Goal: Task Accomplishment & Management: Use online tool/utility

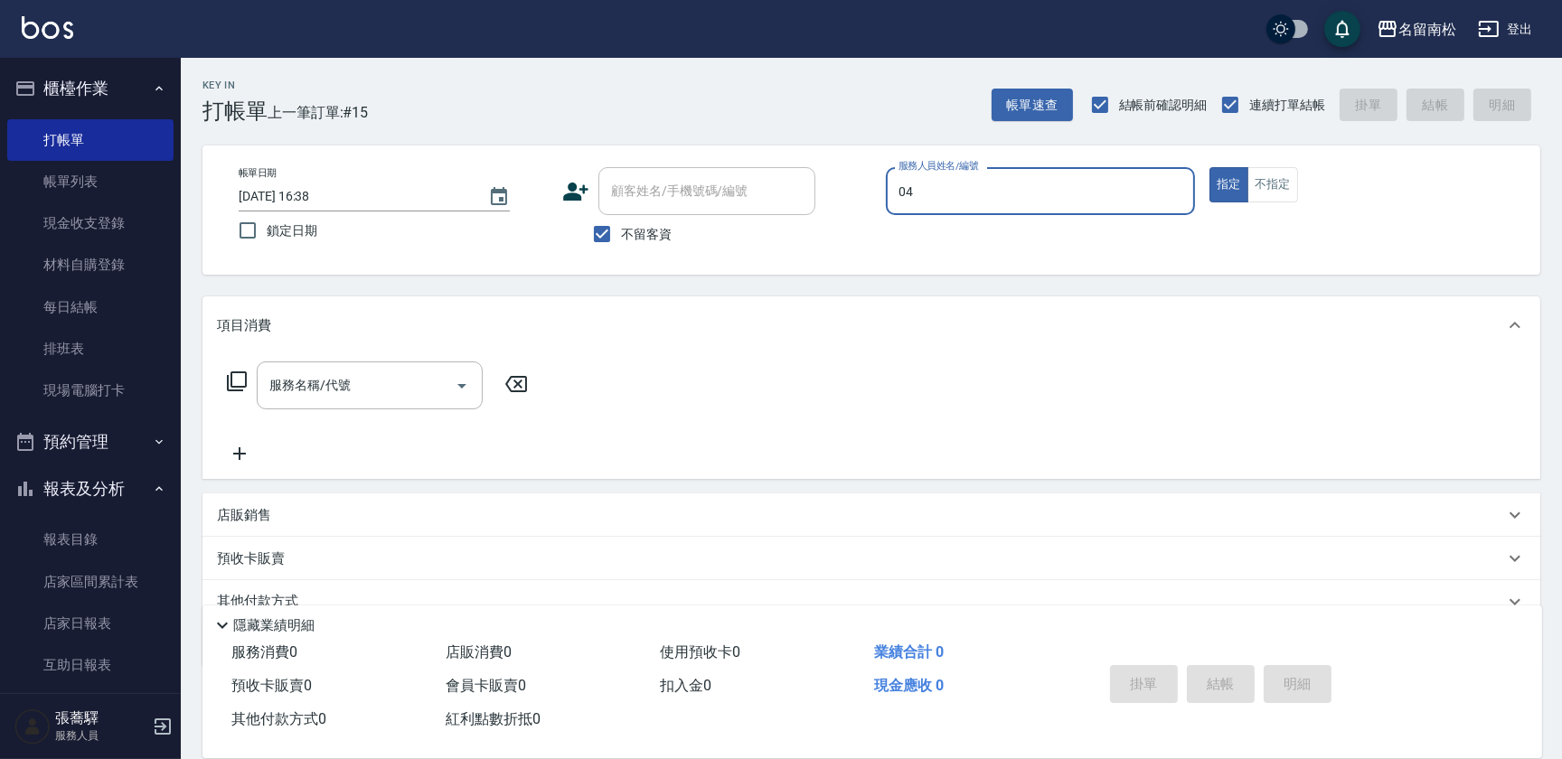
type input "[PERSON_NAME]04"
type button "true"
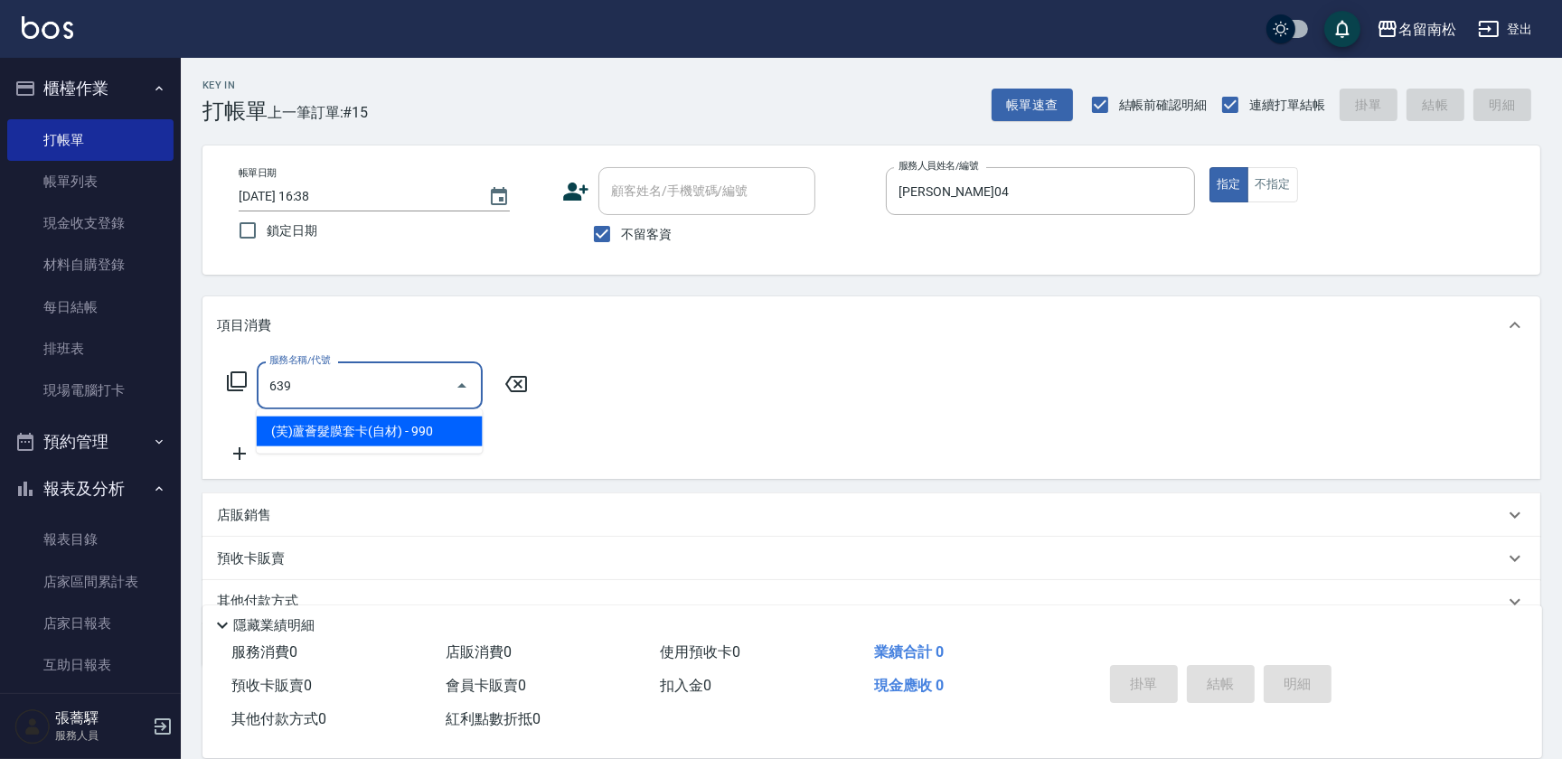
type input "(芙)蘆薈髮膜套卡(自材)(639)"
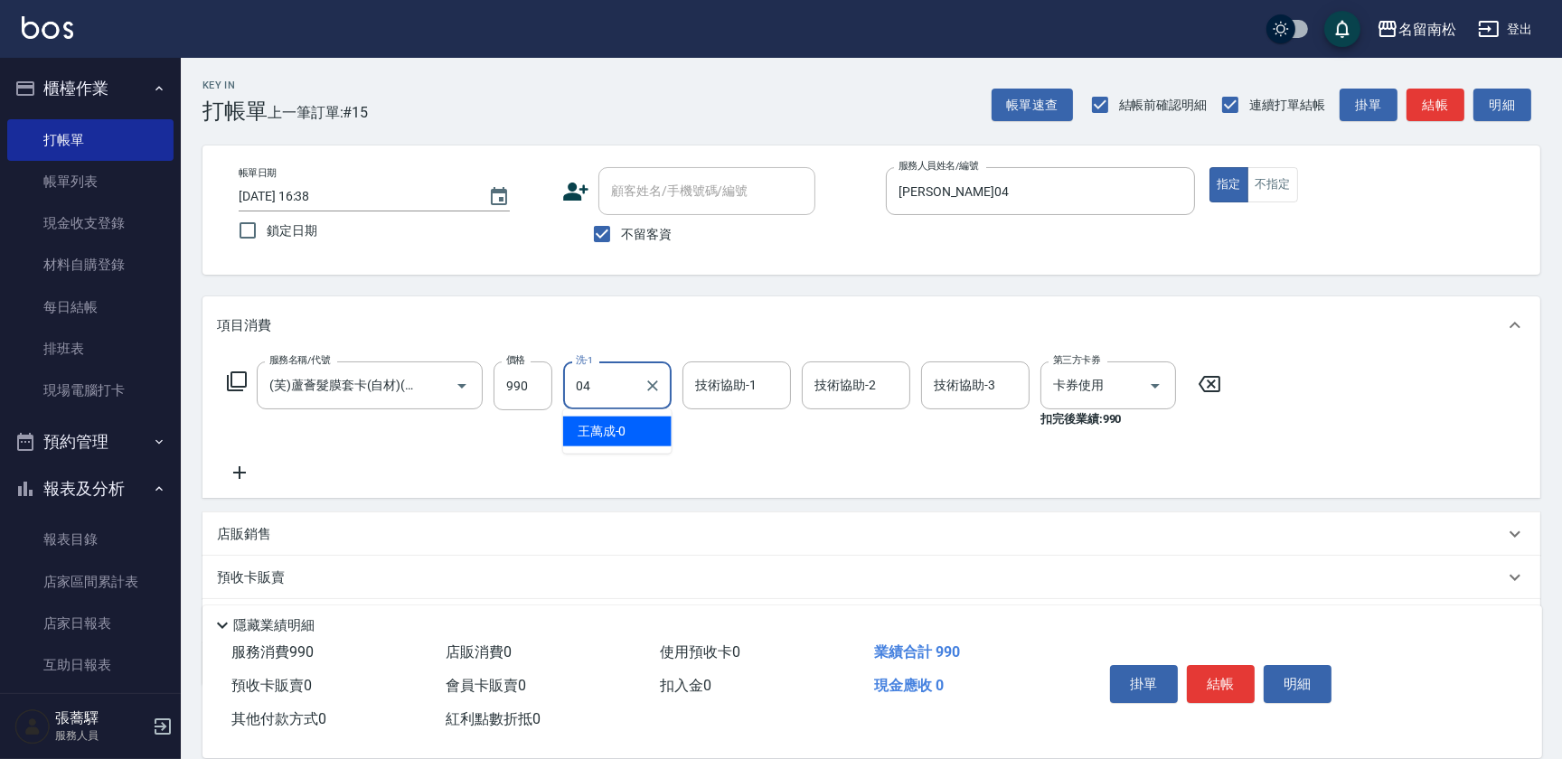
type input "[PERSON_NAME]04"
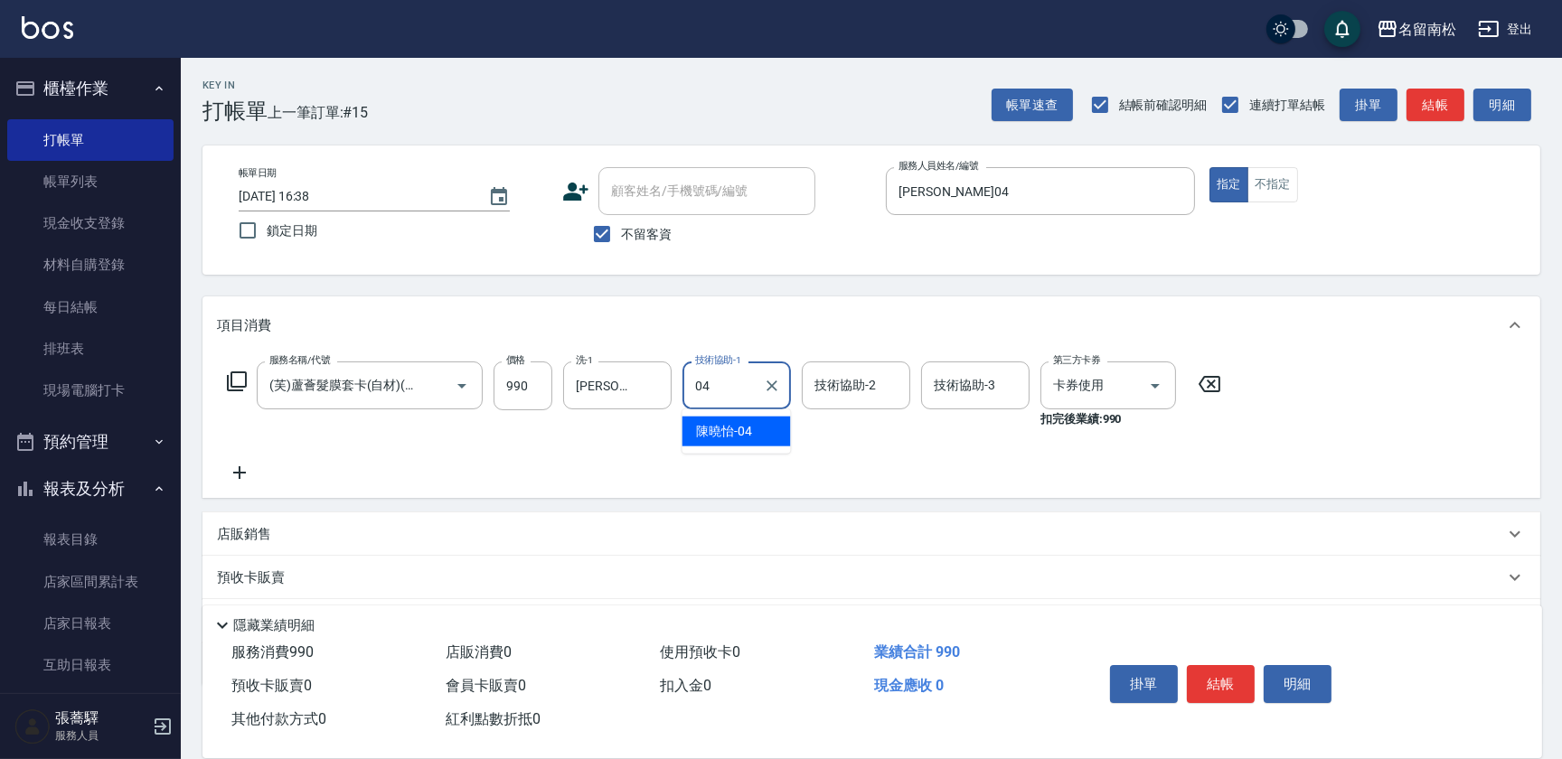
type input "[PERSON_NAME]04"
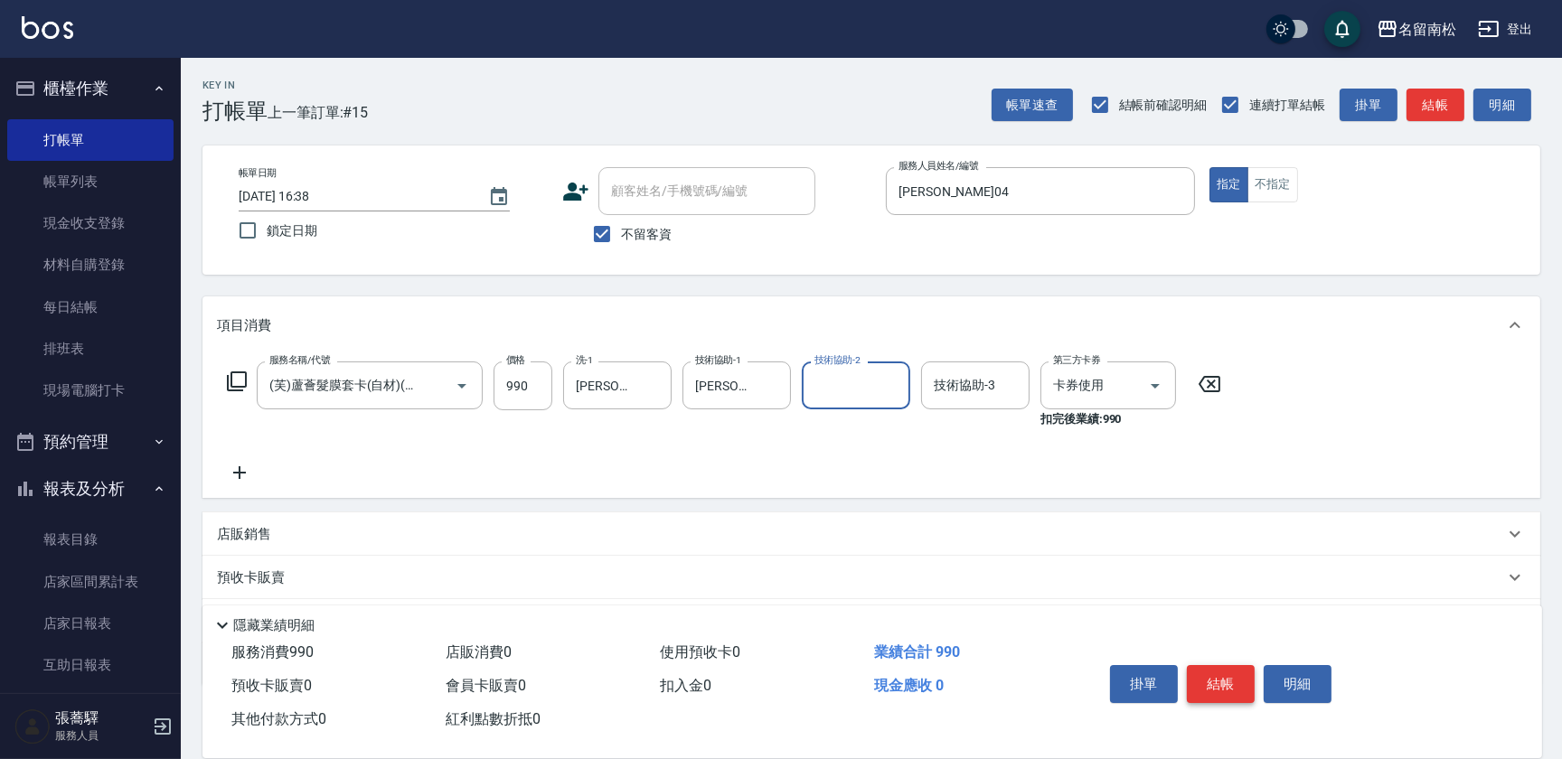
click at [1212, 681] on button "結帳" at bounding box center [1221, 684] width 68 height 38
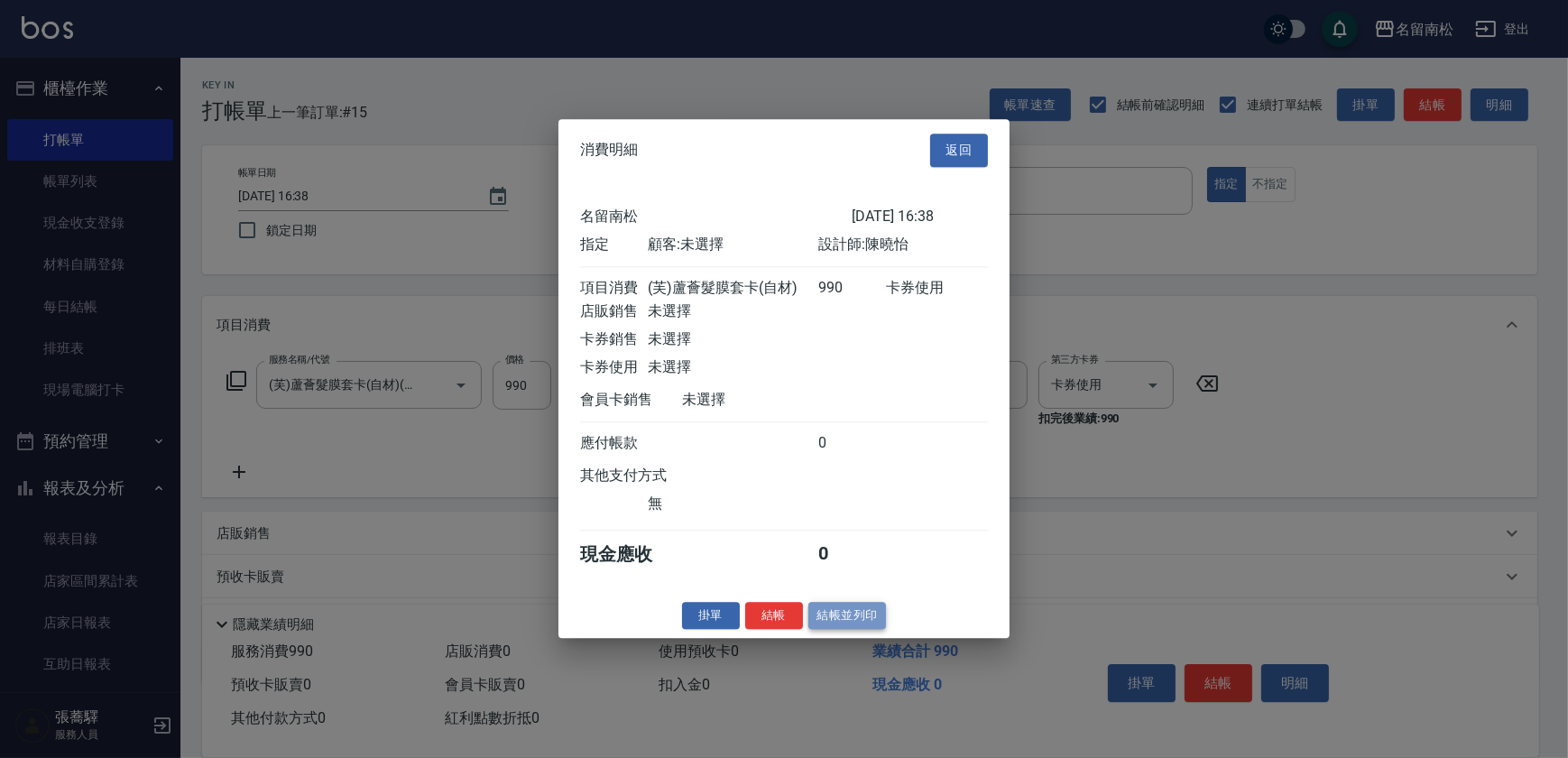
click at [856, 623] on button "結帳並列印" at bounding box center [847, 616] width 79 height 28
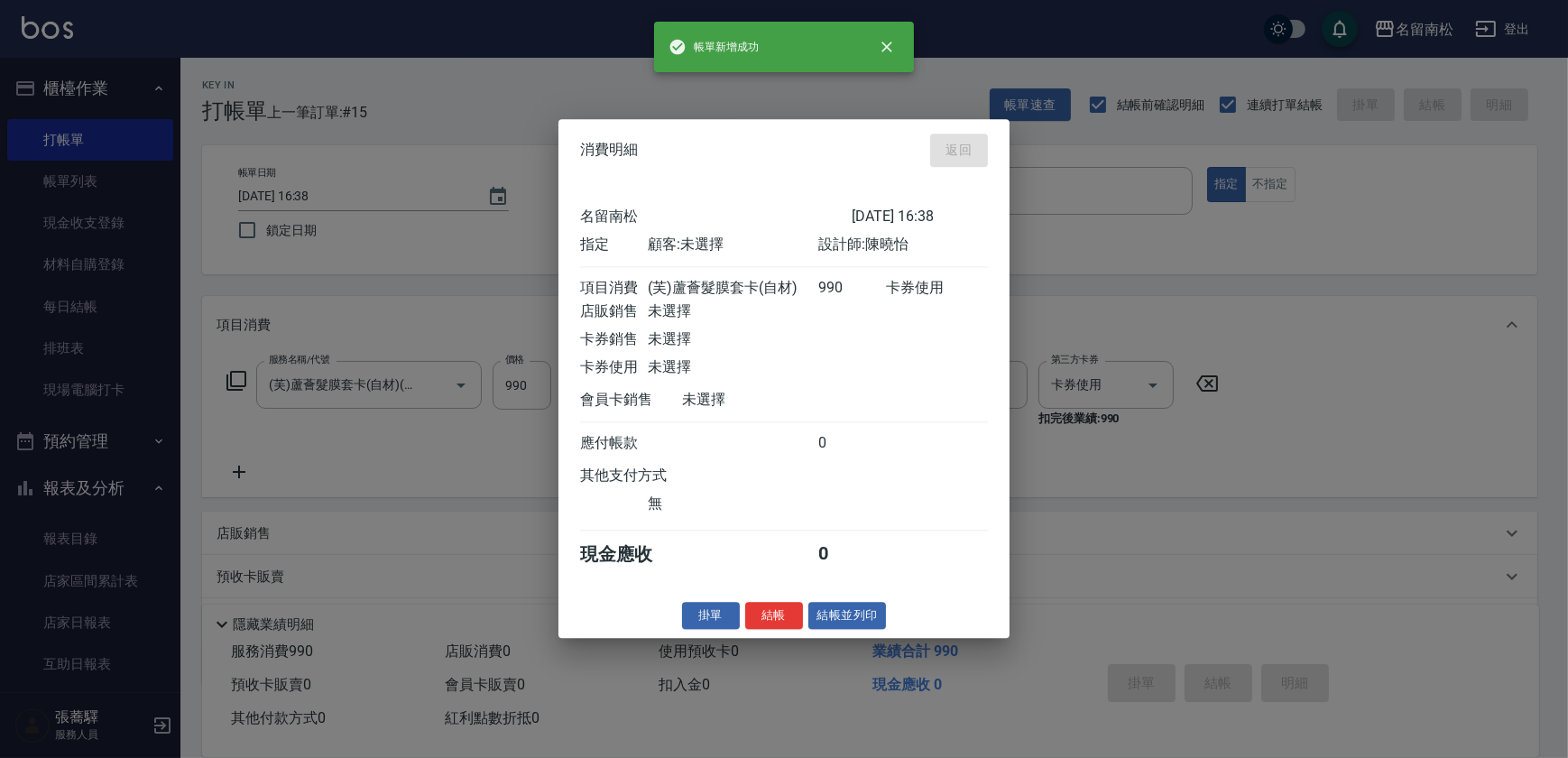
type input "[DATE] 17:20"
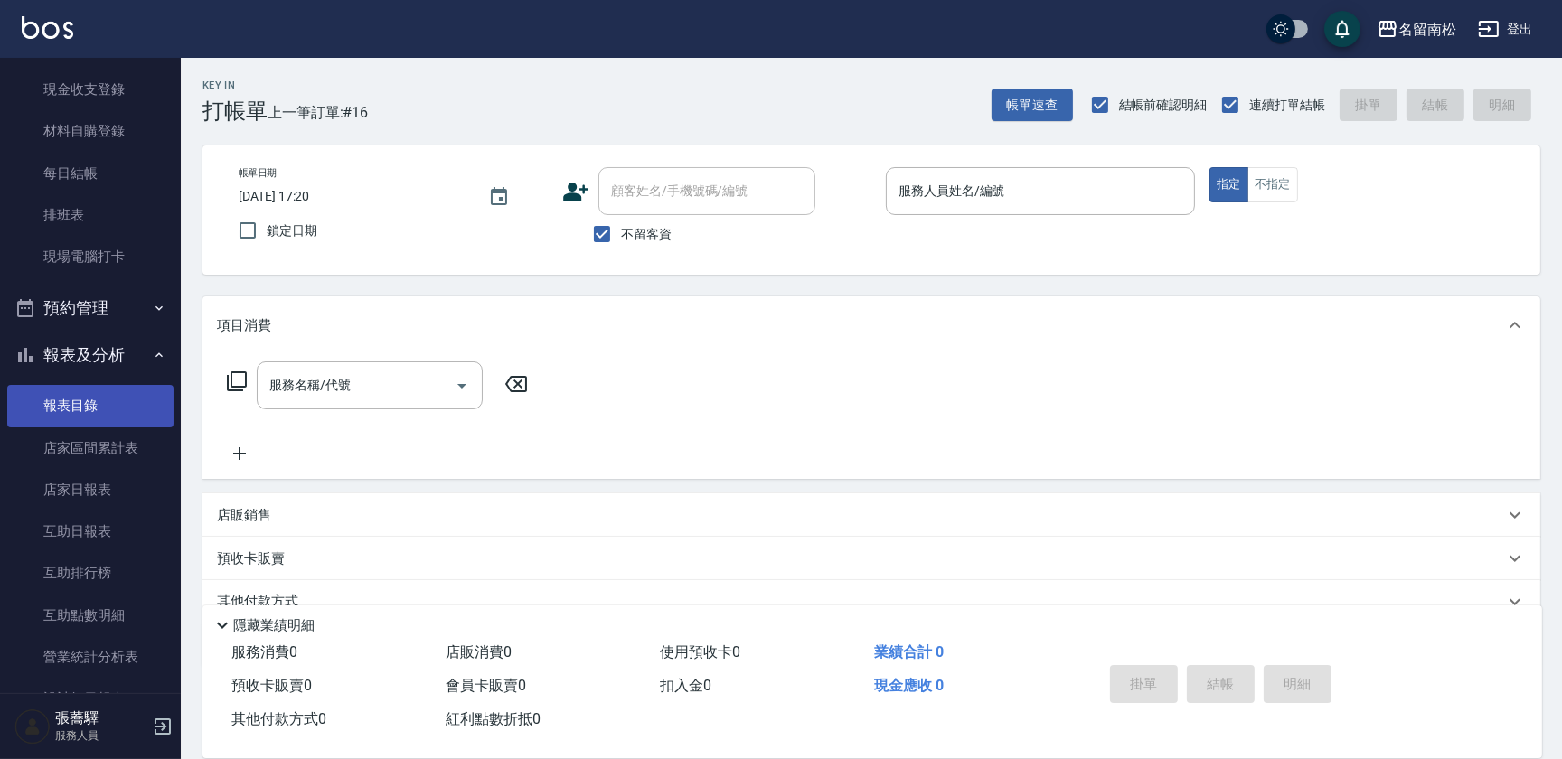
scroll to position [328, 0]
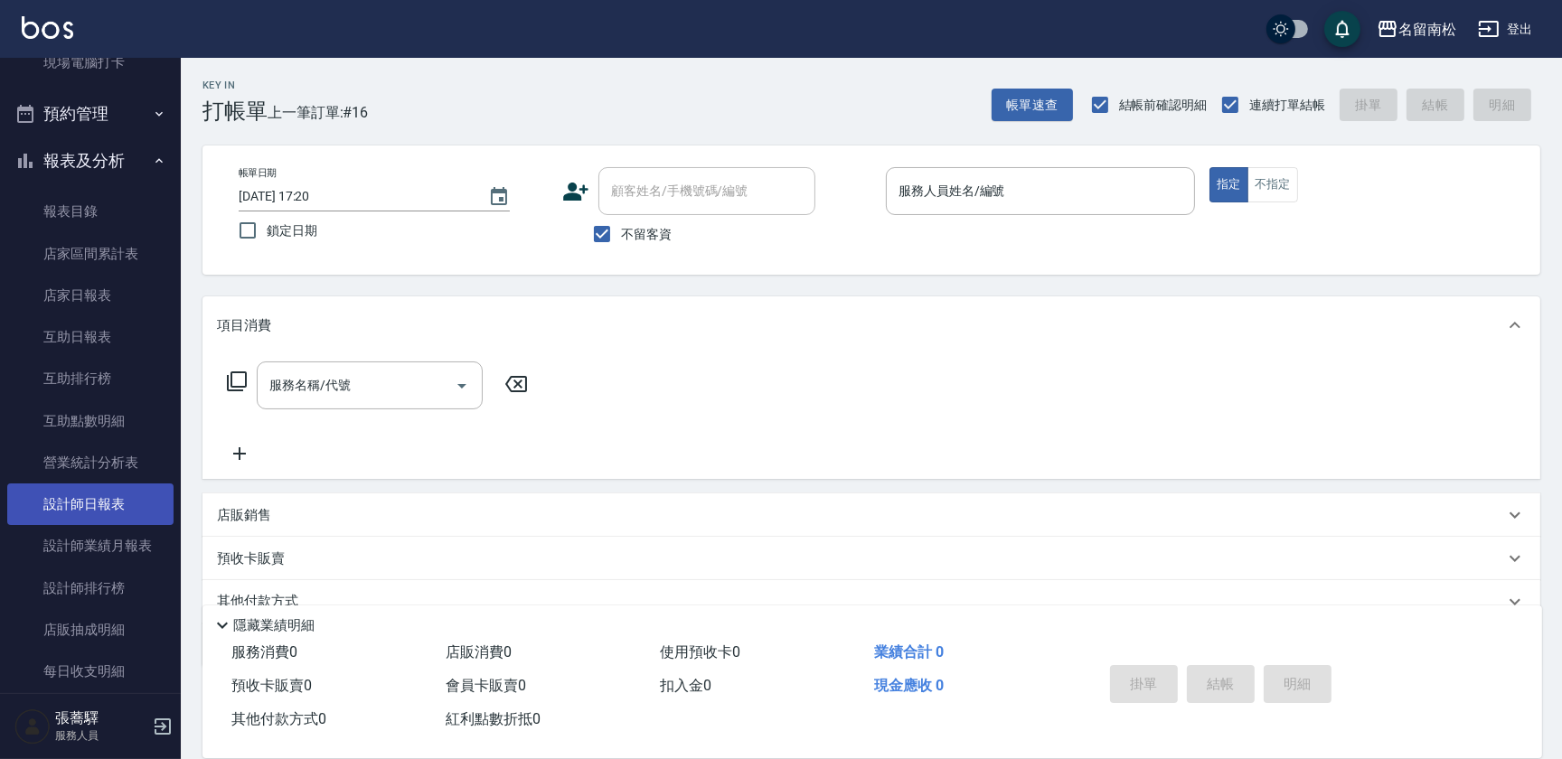
click at [114, 490] on link "設計師日報表" at bounding box center [90, 505] width 166 height 42
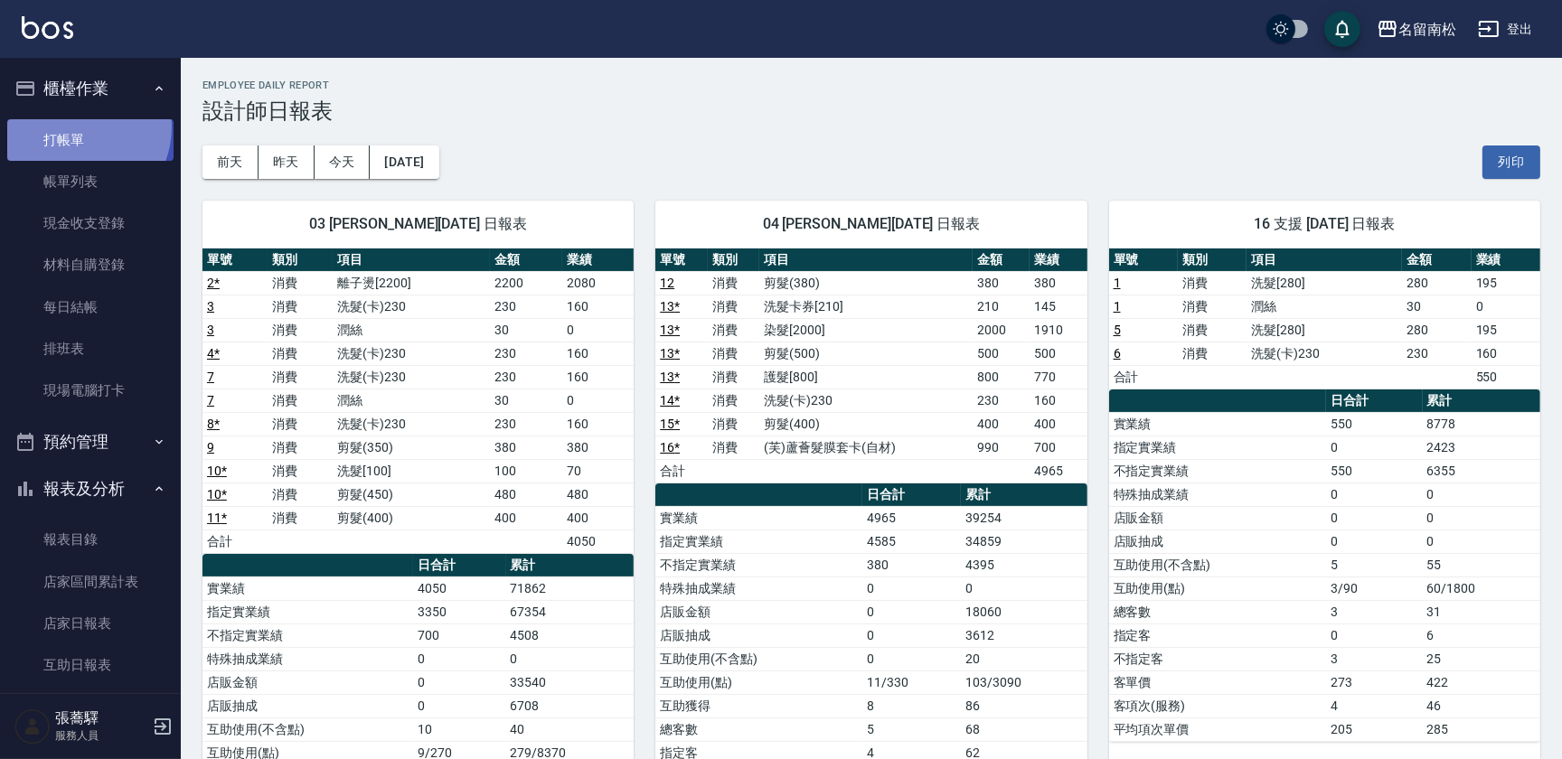
click at [72, 127] on link "打帳單" at bounding box center [90, 140] width 166 height 42
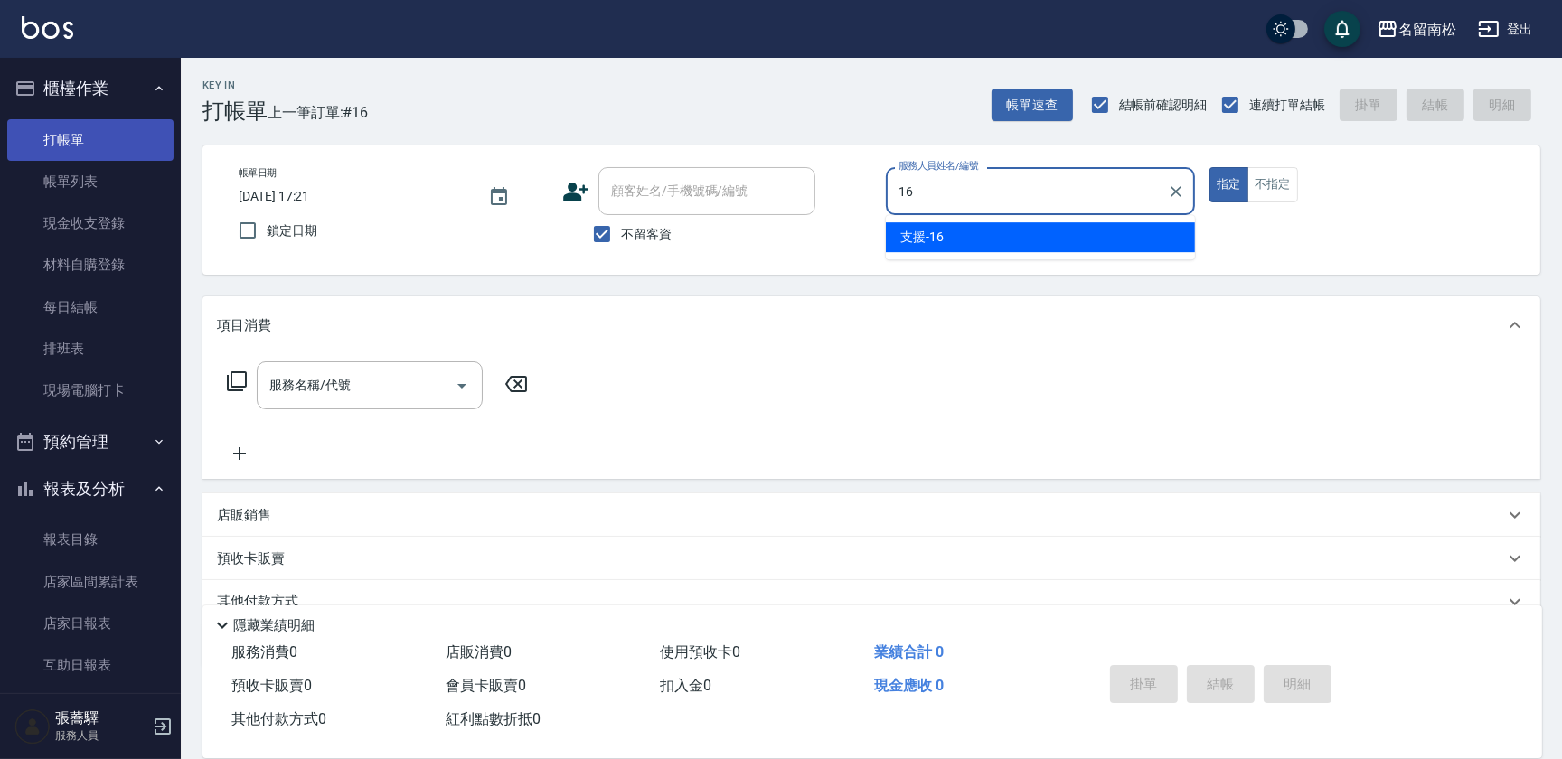
type input "支援-16"
type button "true"
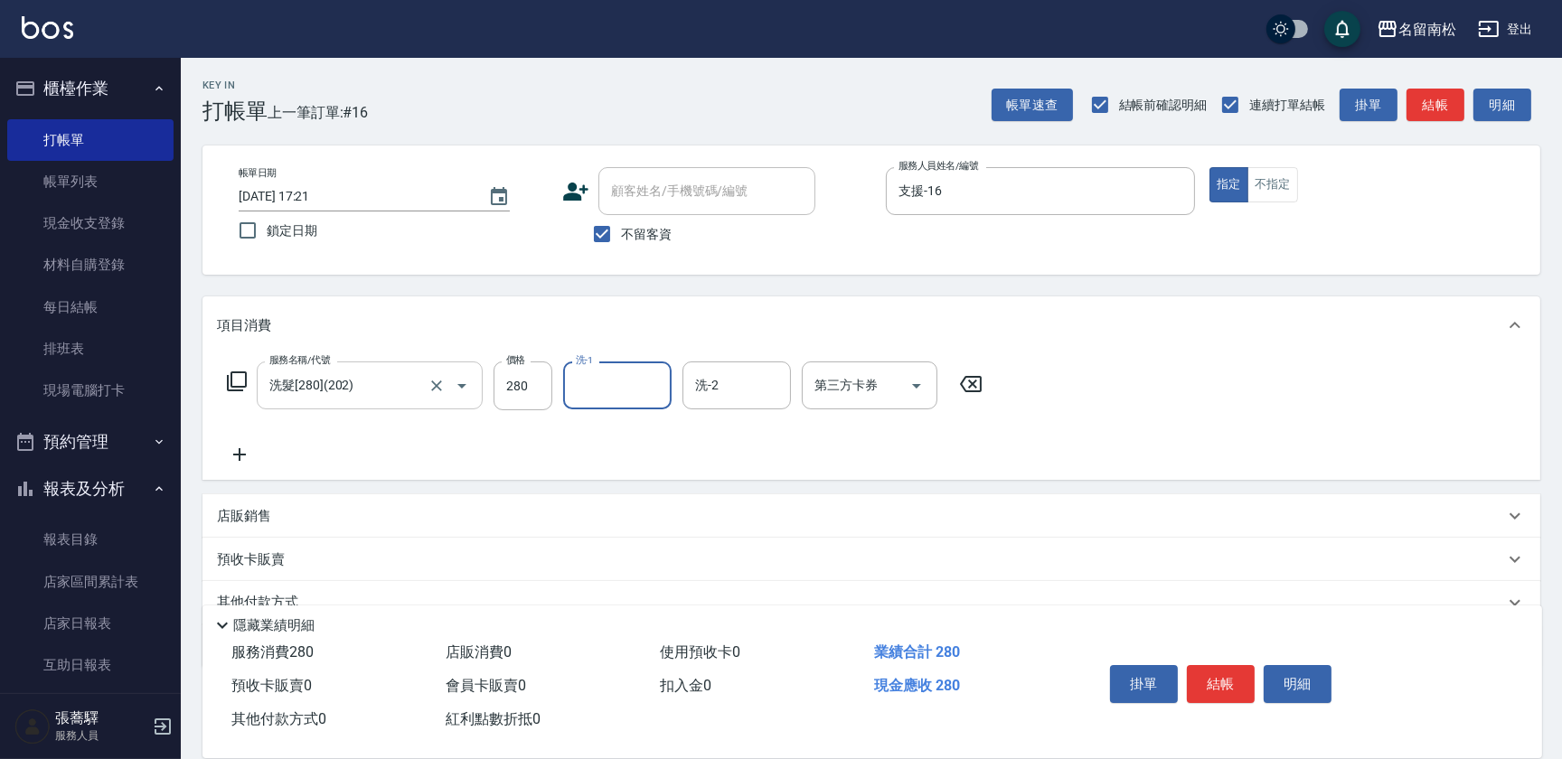
click at [404, 396] on input "洗髮[280](202)" at bounding box center [344, 386] width 159 height 32
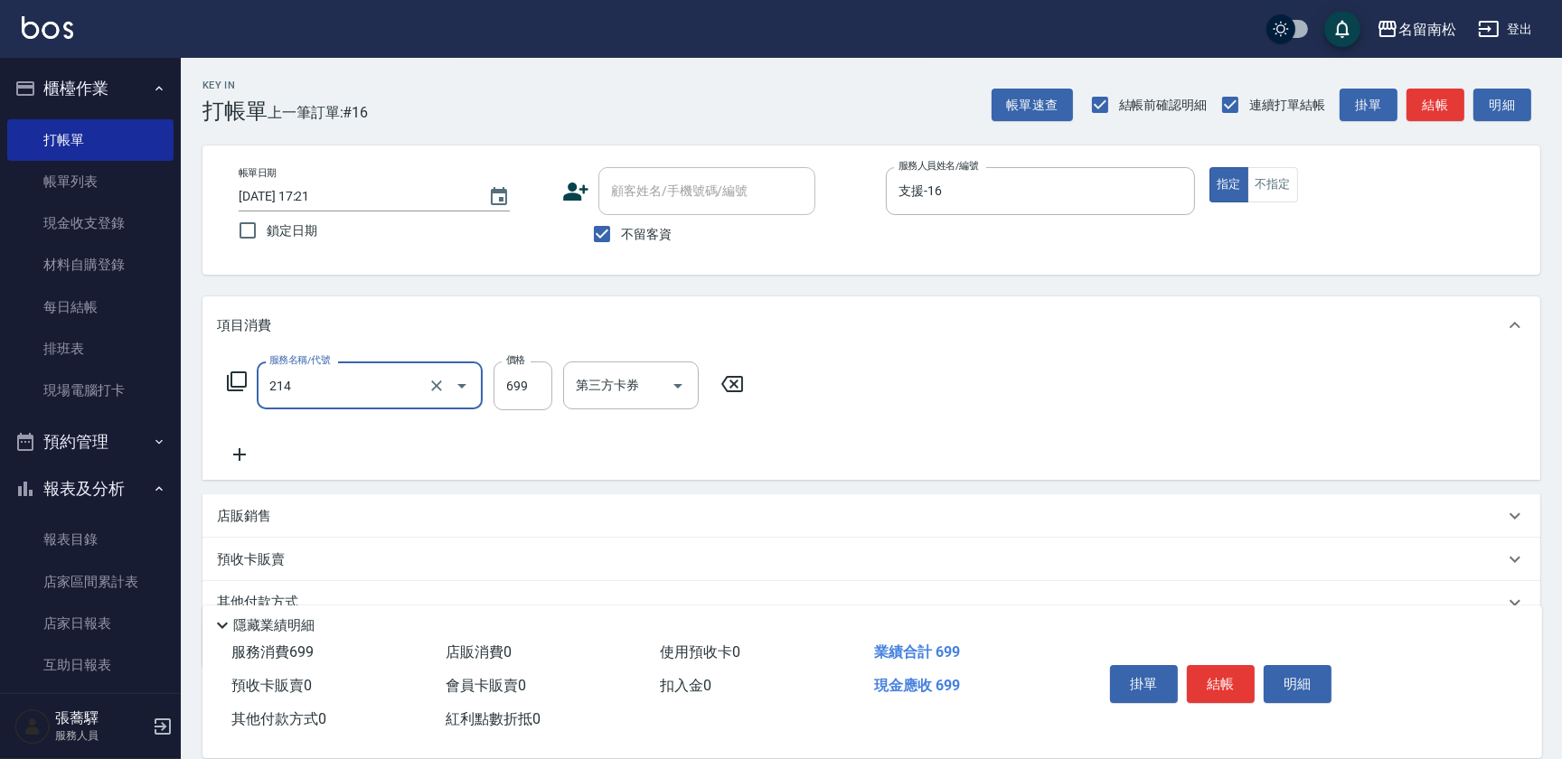
type input "滾珠洗髪699(214)"
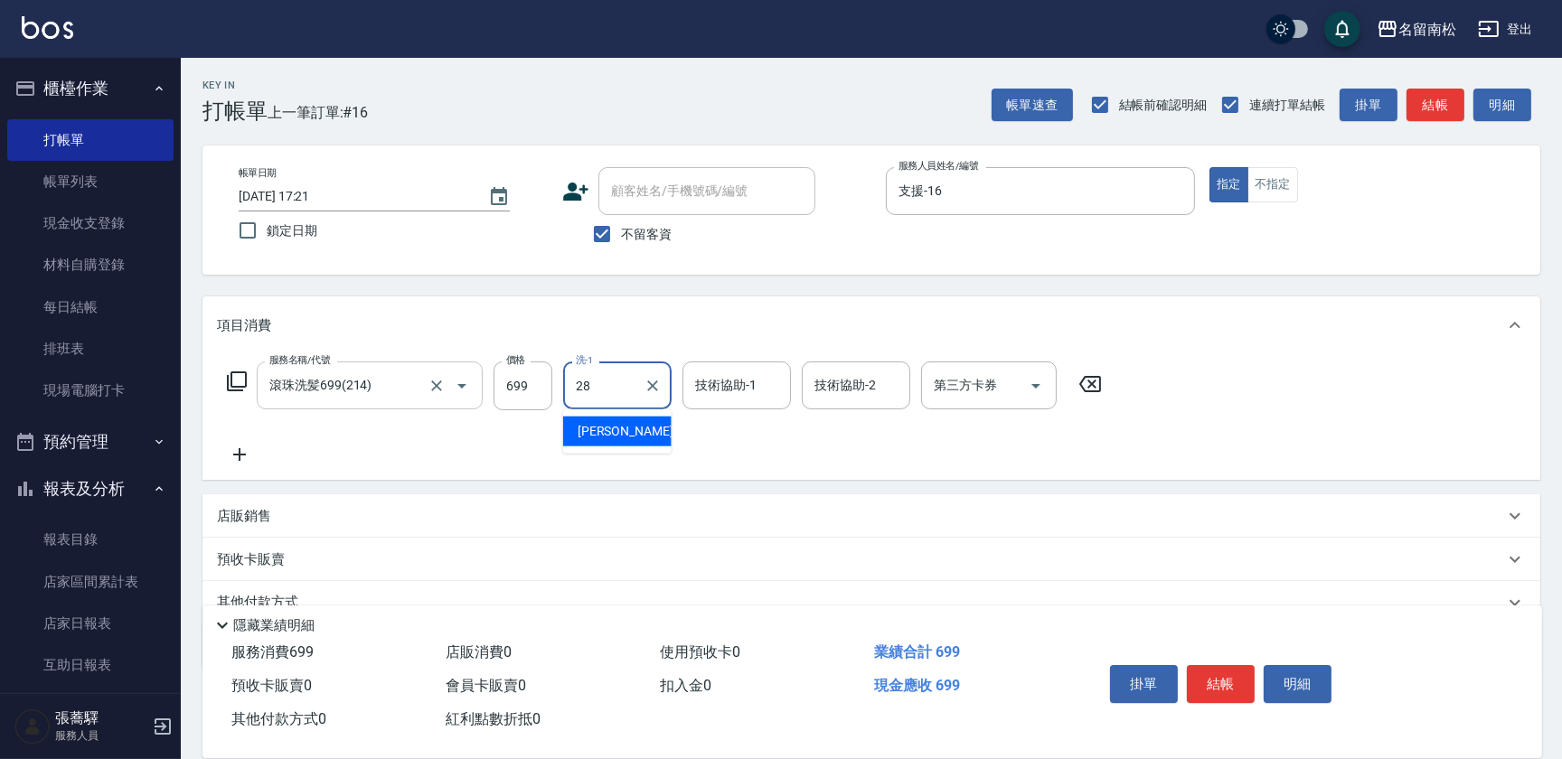
type input "[PERSON_NAME]-28"
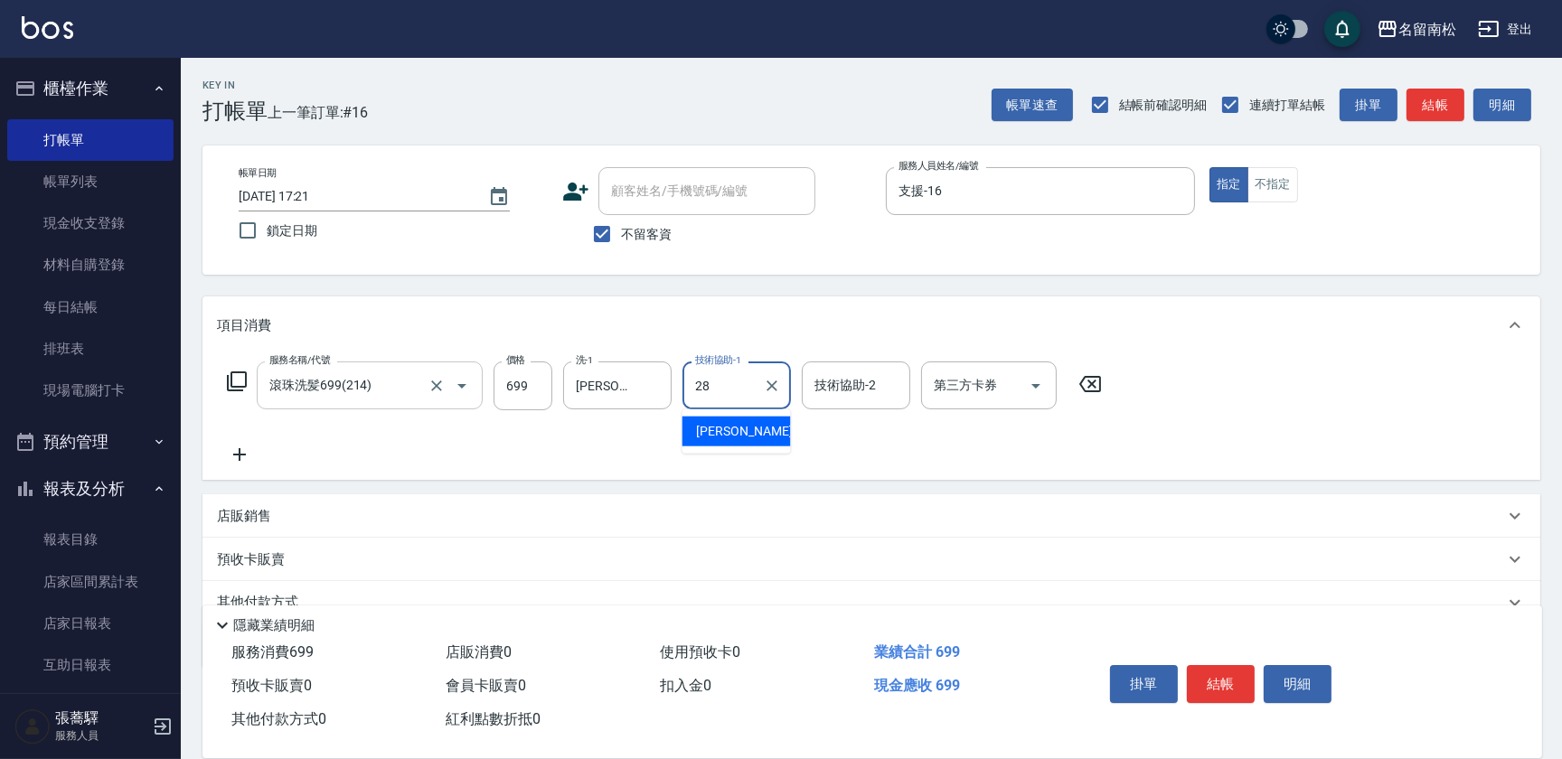
type input "[PERSON_NAME]-28"
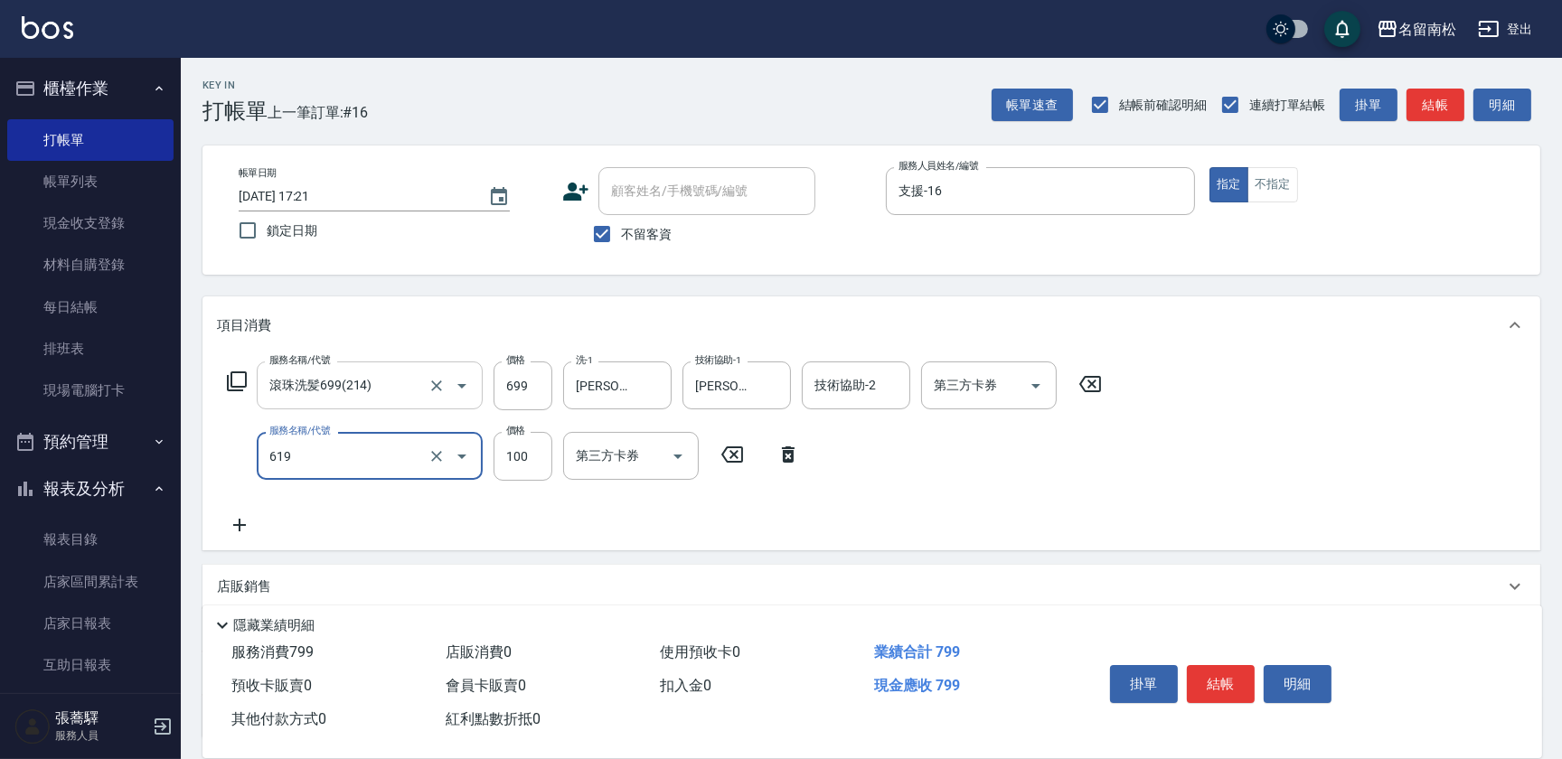
type input "[PERSON_NAME].玻酸.晶膜.水療(619)"
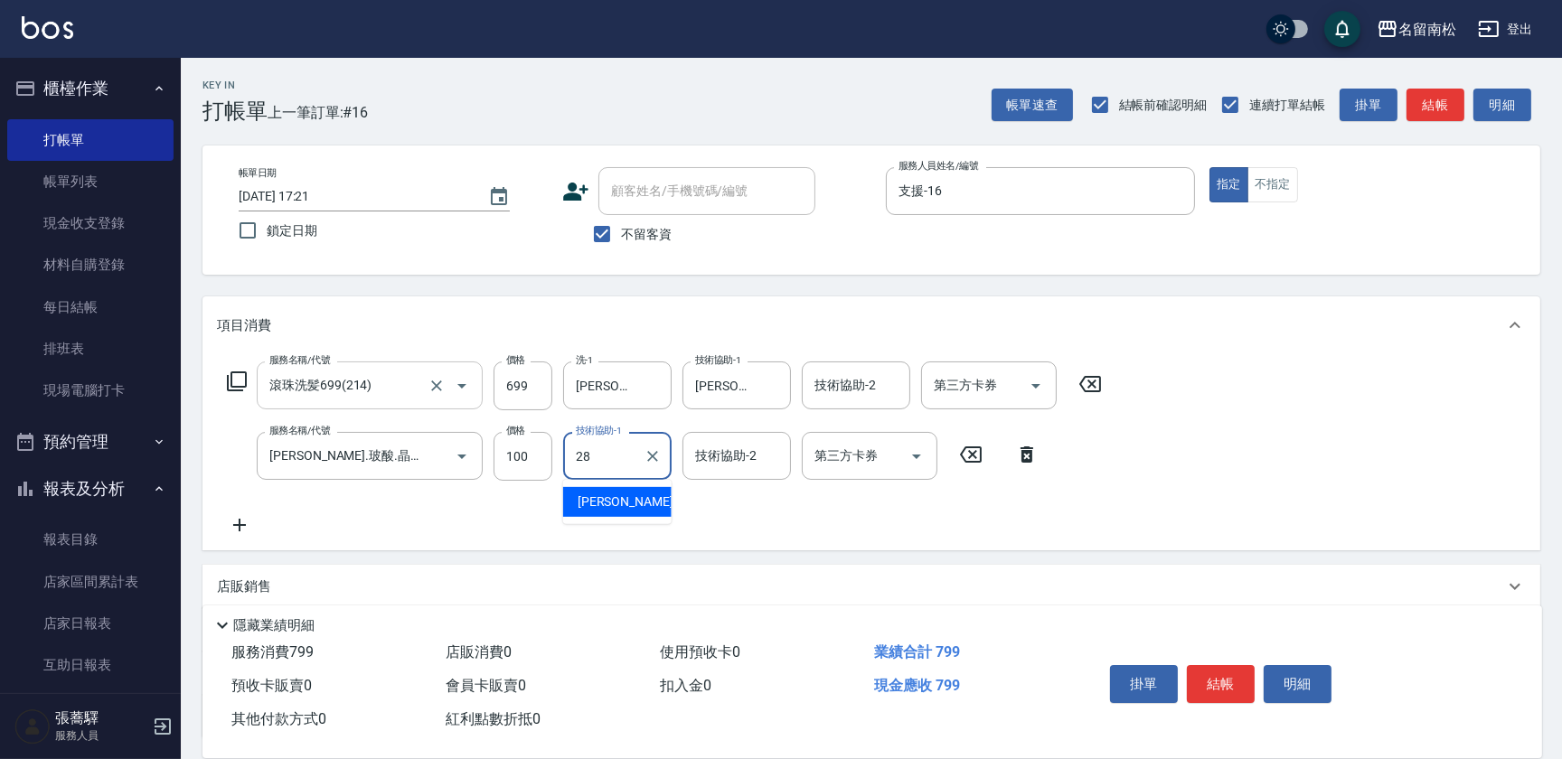
type input "[PERSON_NAME]-28"
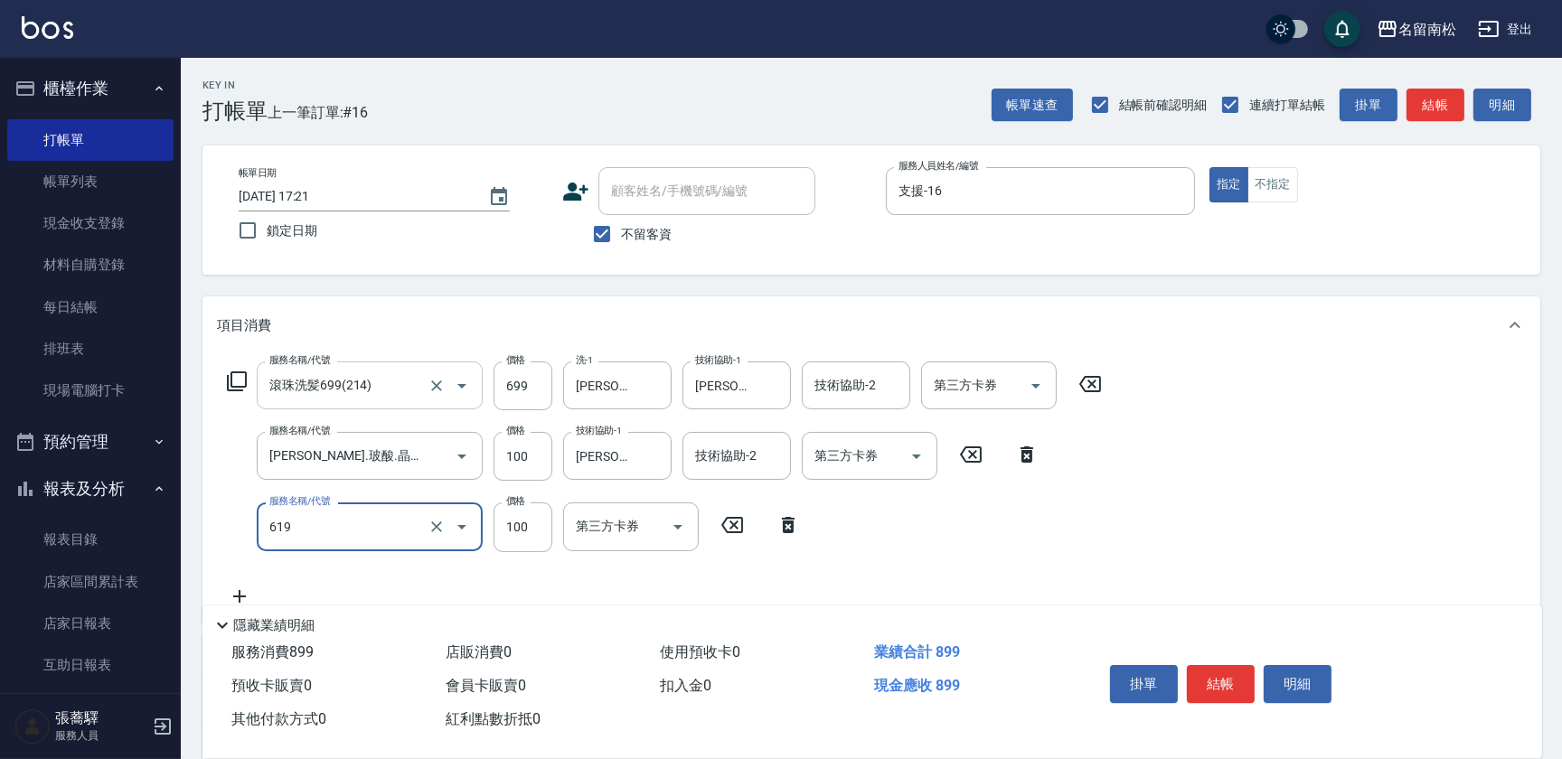
type input "[PERSON_NAME].玻酸.晶膜.水療(619)"
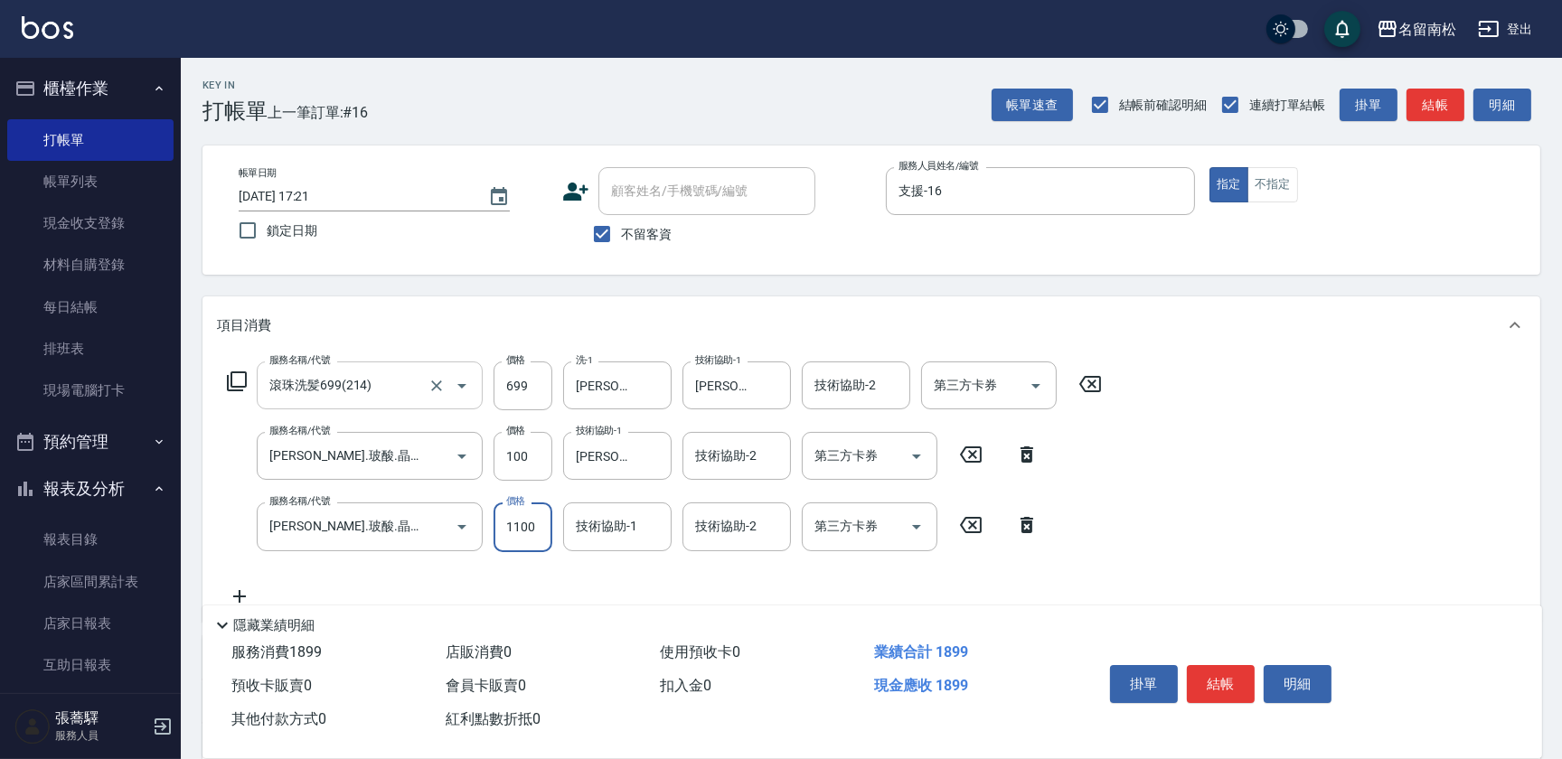
type input "100"
type input "[PERSON_NAME]-28"
click at [1237, 688] on button "結帳" at bounding box center [1221, 684] width 68 height 38
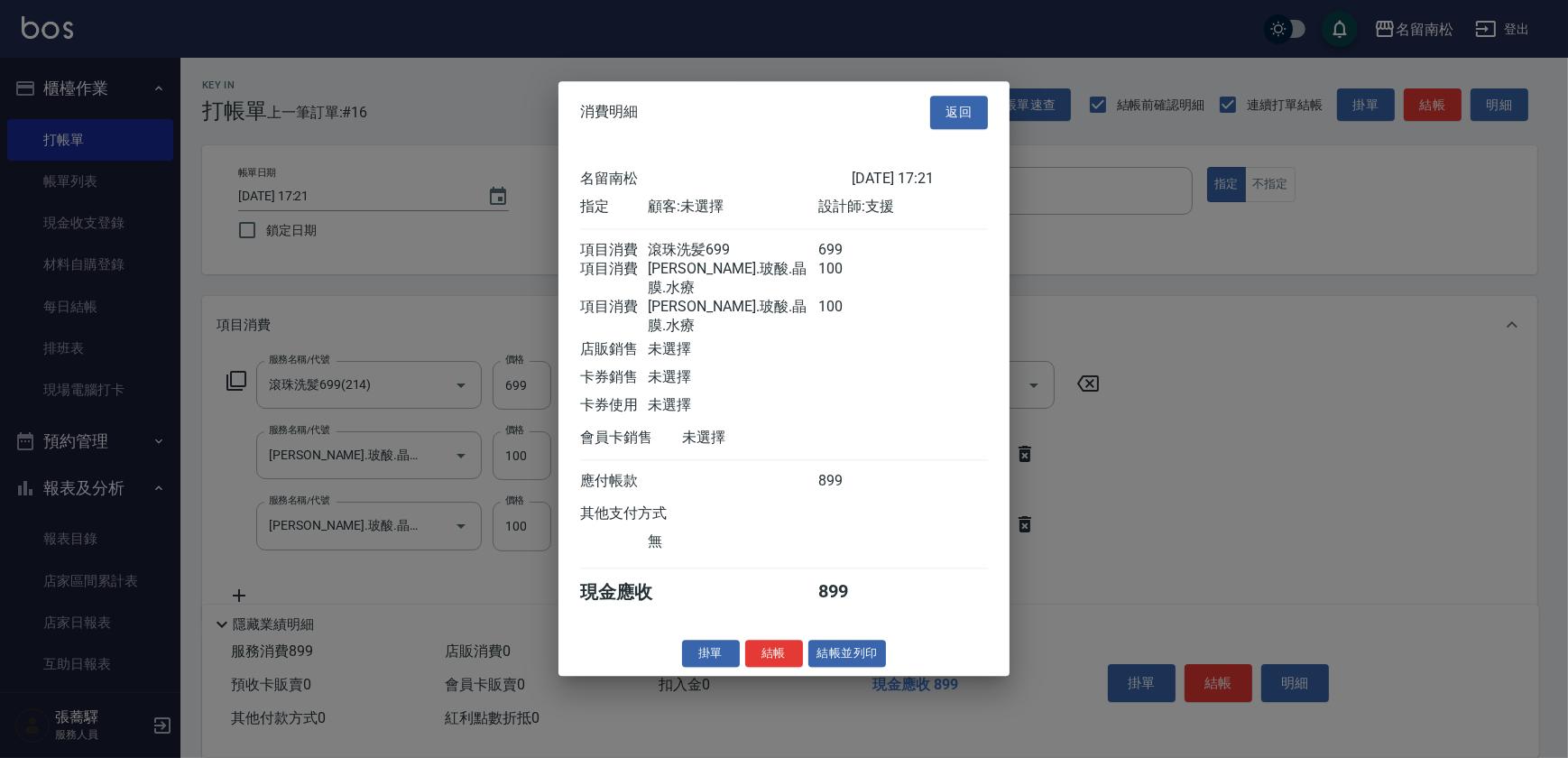
click at [858, 650] on button "結帳並列印" at bounding box center [847, 654] width 79 height 28
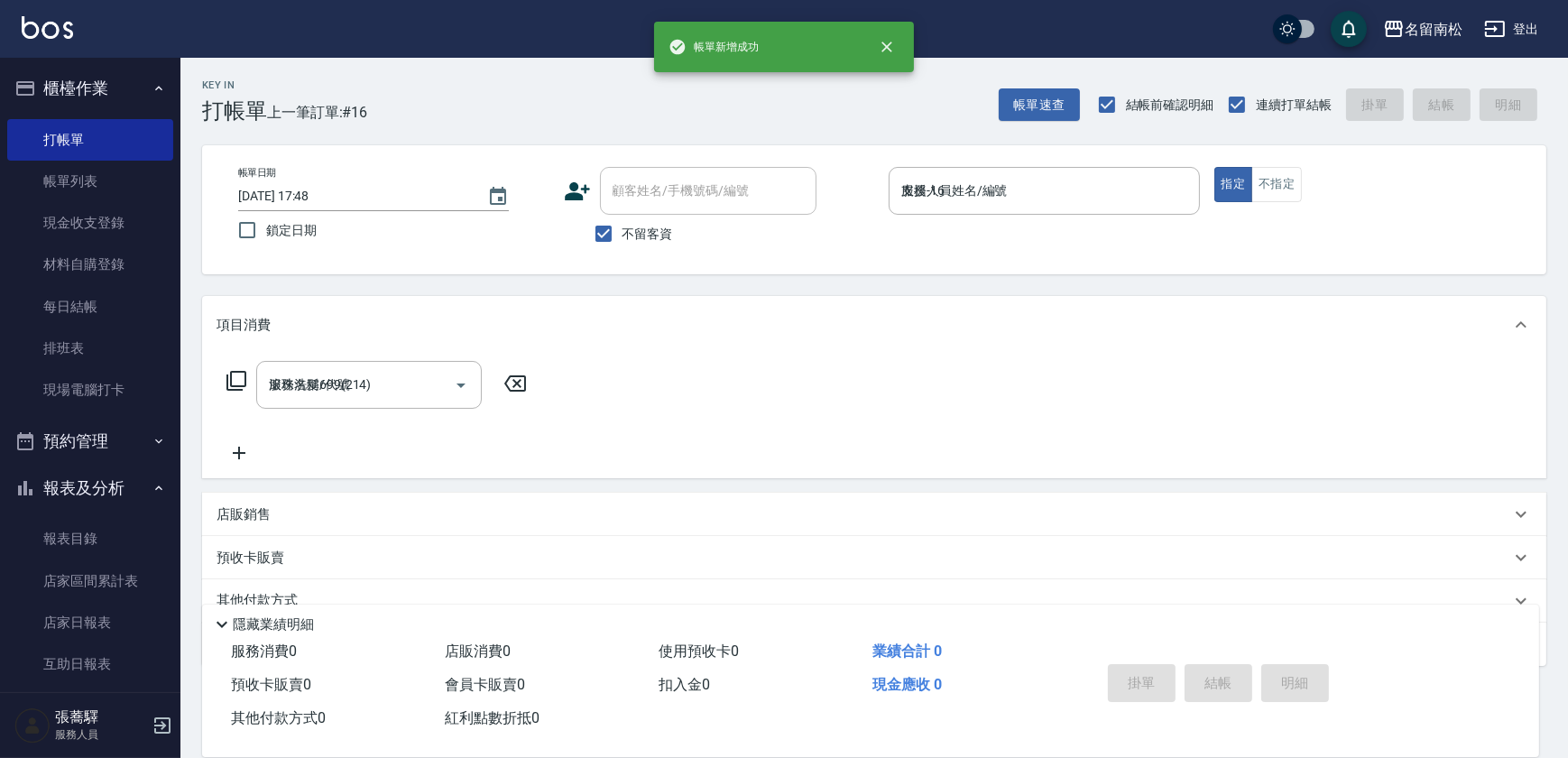
type input "[DATE] 17:48"
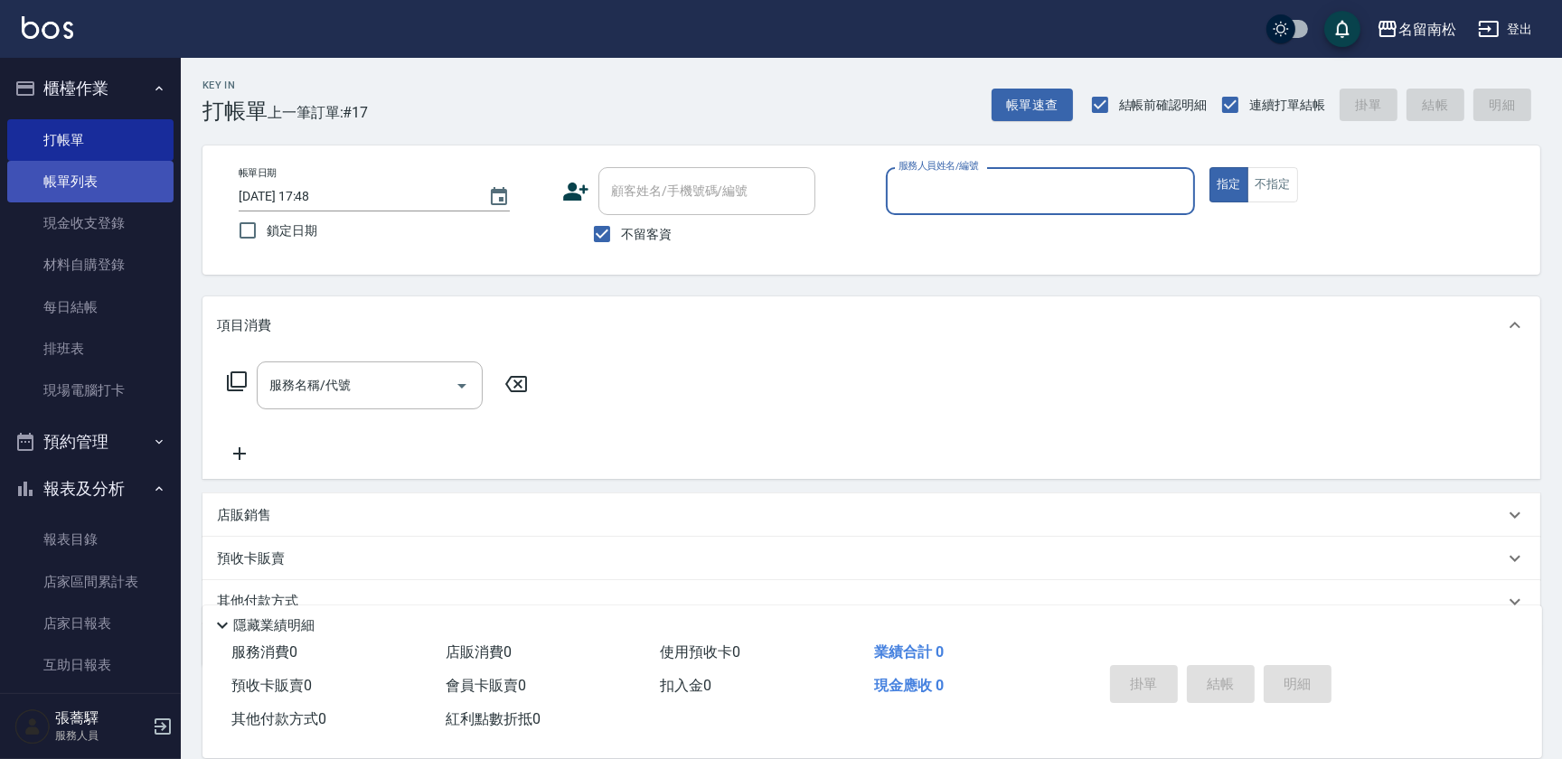
click at [114, 188] on link "帳單列表" at bounding box center [90, 182] width 166 height 42
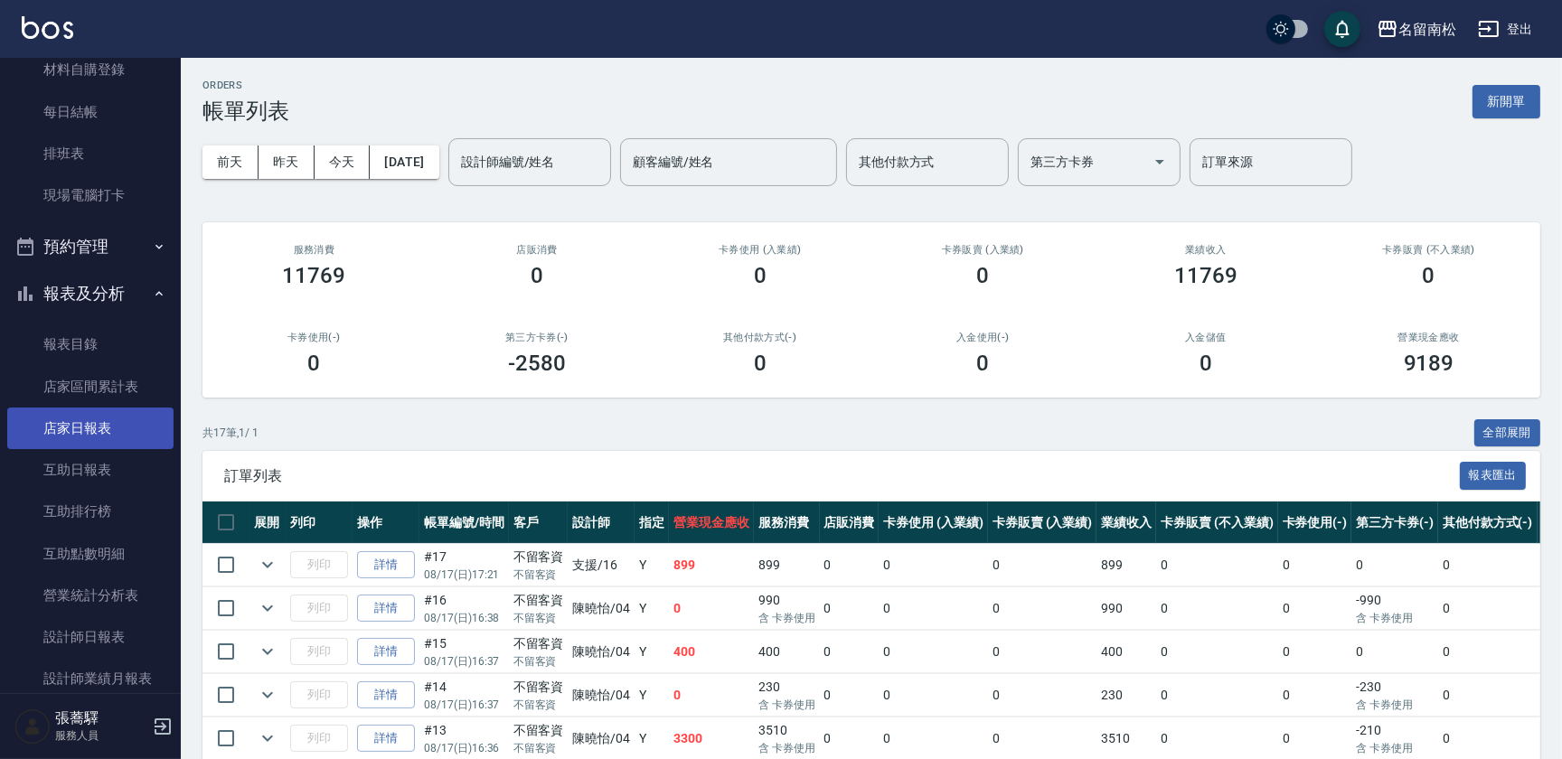
scroll to position [246, 0]
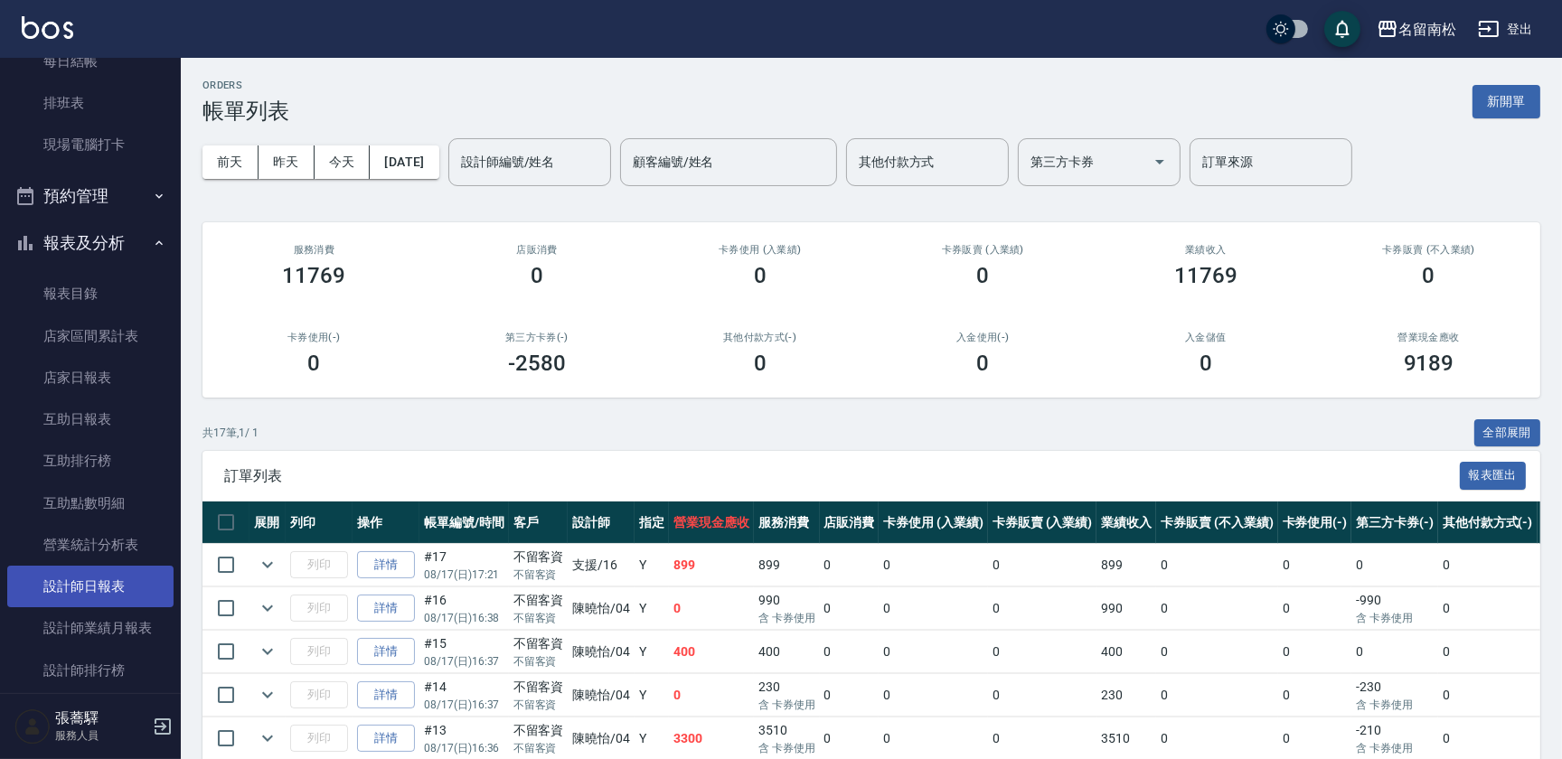
click at [136, 597] on link "設計師日報表" at bounding box center [90, 587] width 166 height 42
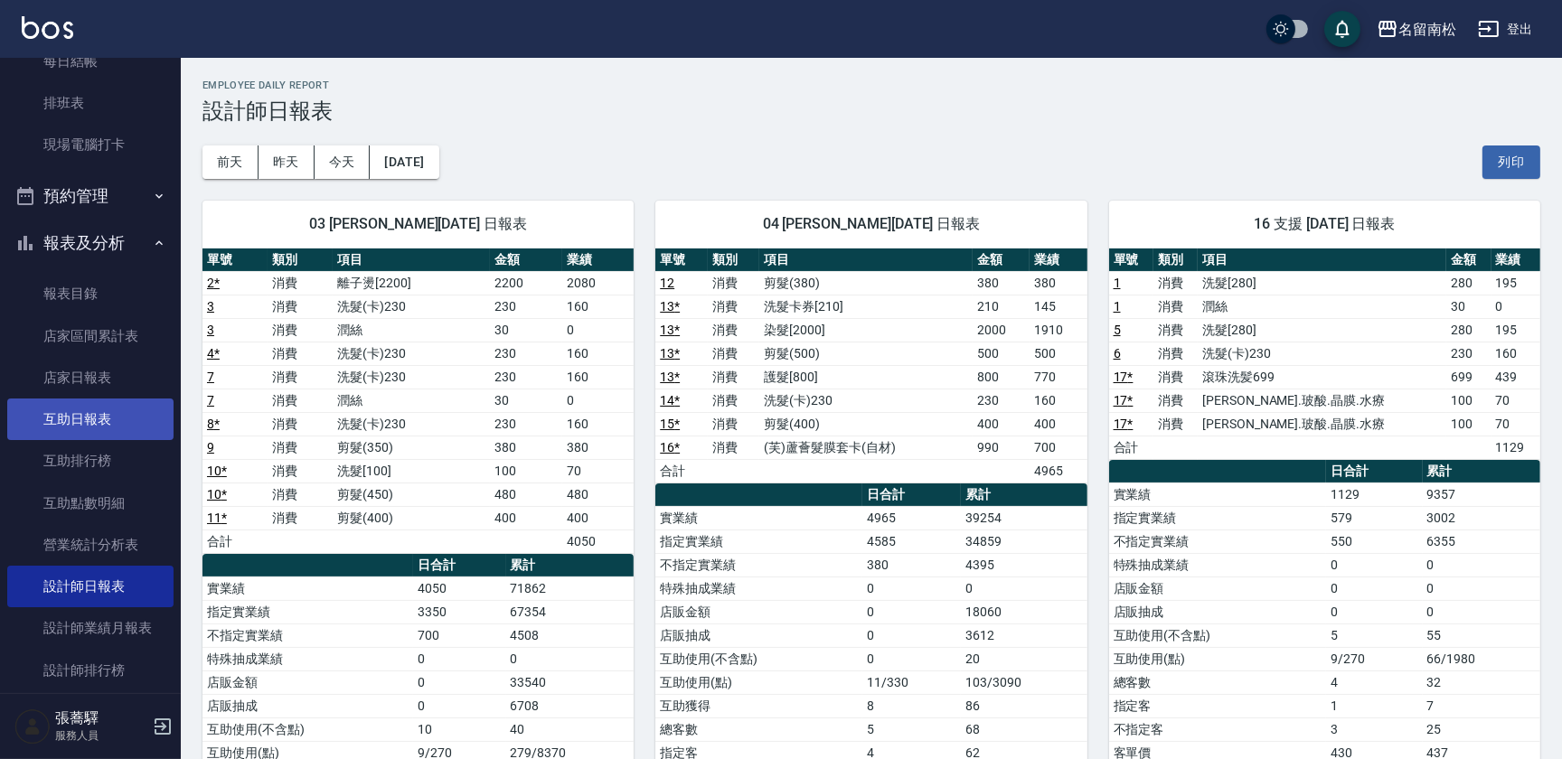
click at [120, 418] on link "互助日報表" at bounding box center [90, 420] width 166 height 42
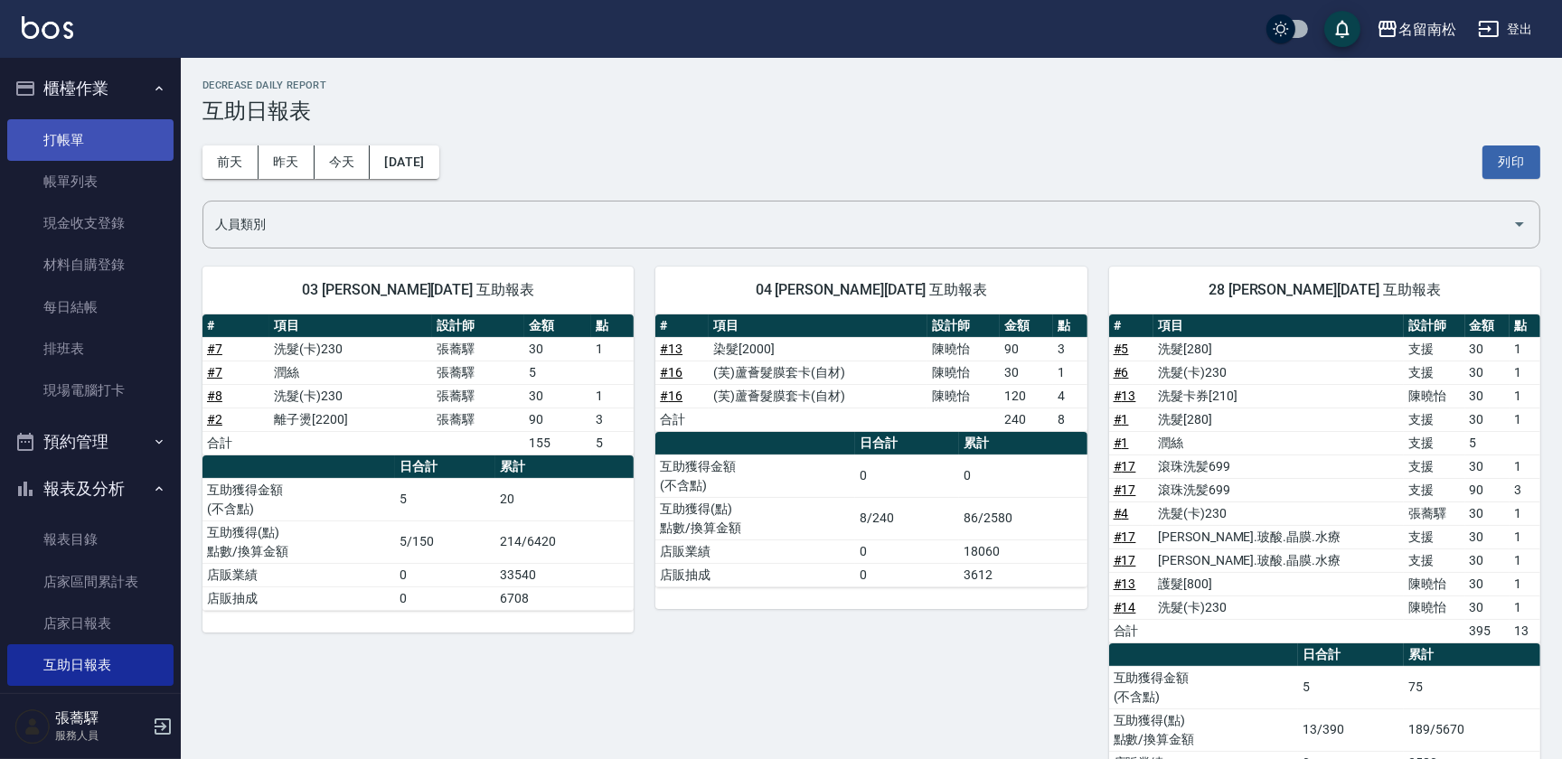
click at [121, 153] on link "打帳單" at bounding box center [90, 140] width 166 height 42
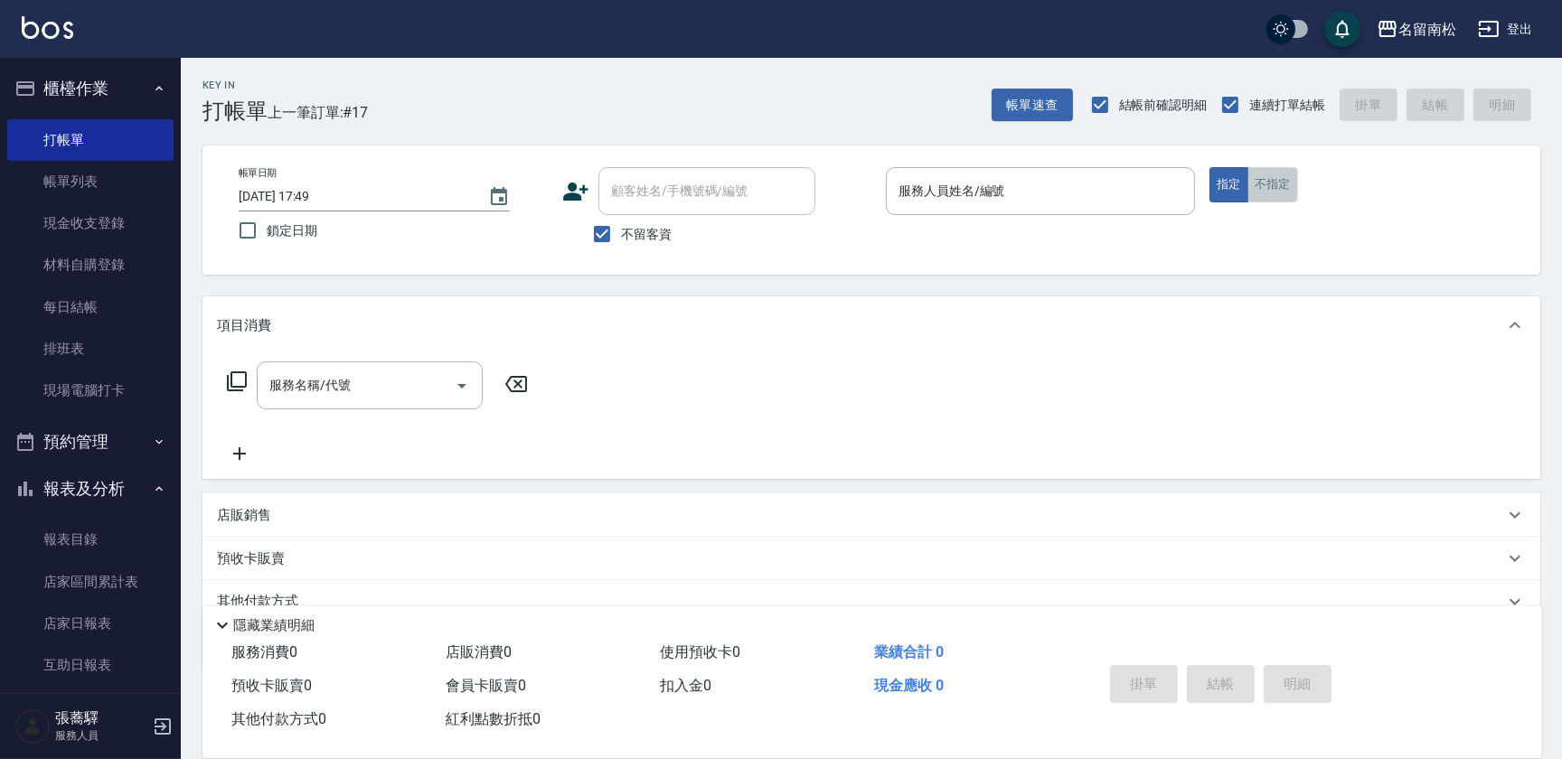
click at [1262, 176] on button "不指定" at bounding box center [1272, 184] width 51 height 35
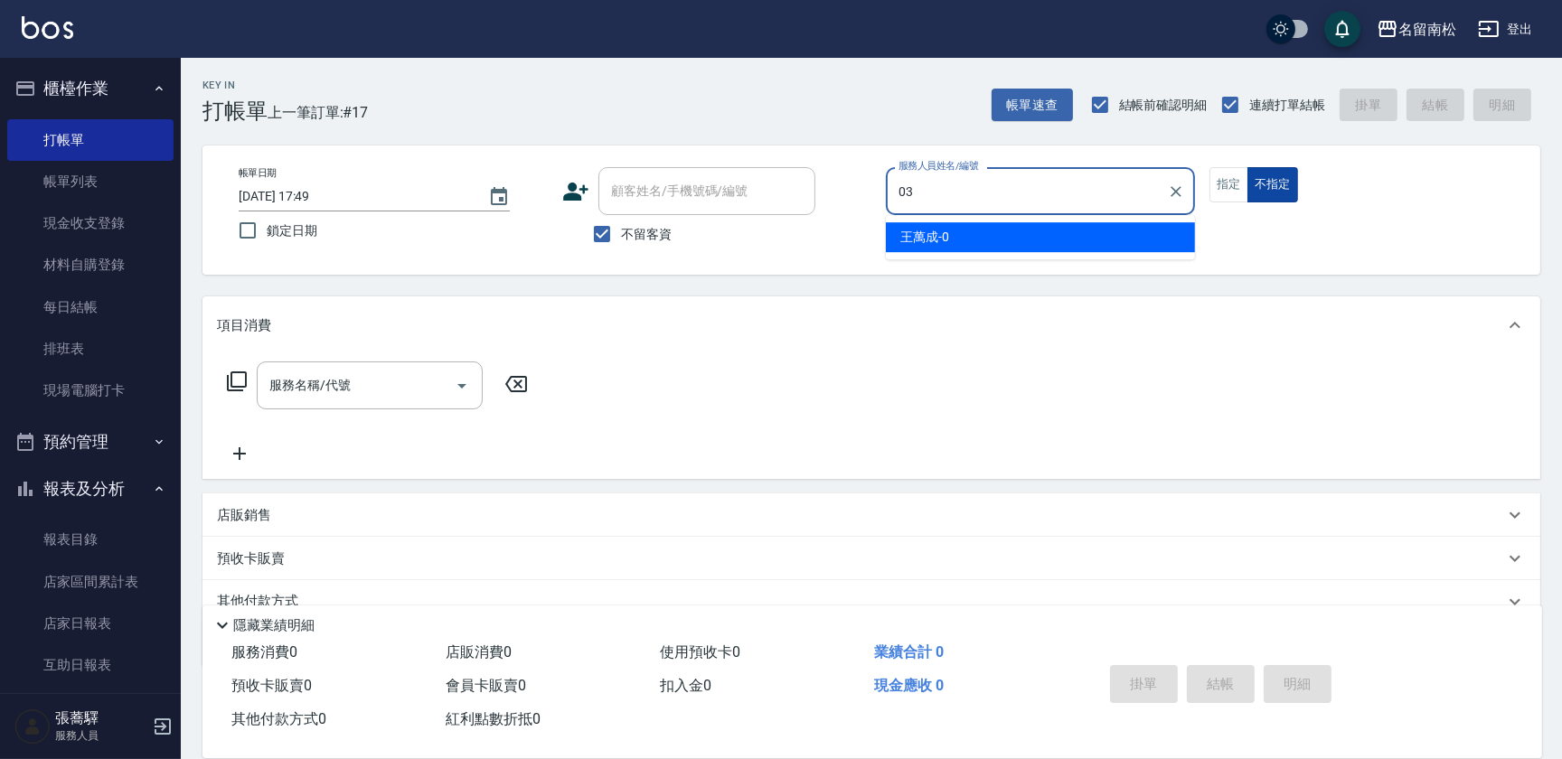
type input "[PERSON_NAME]-03"
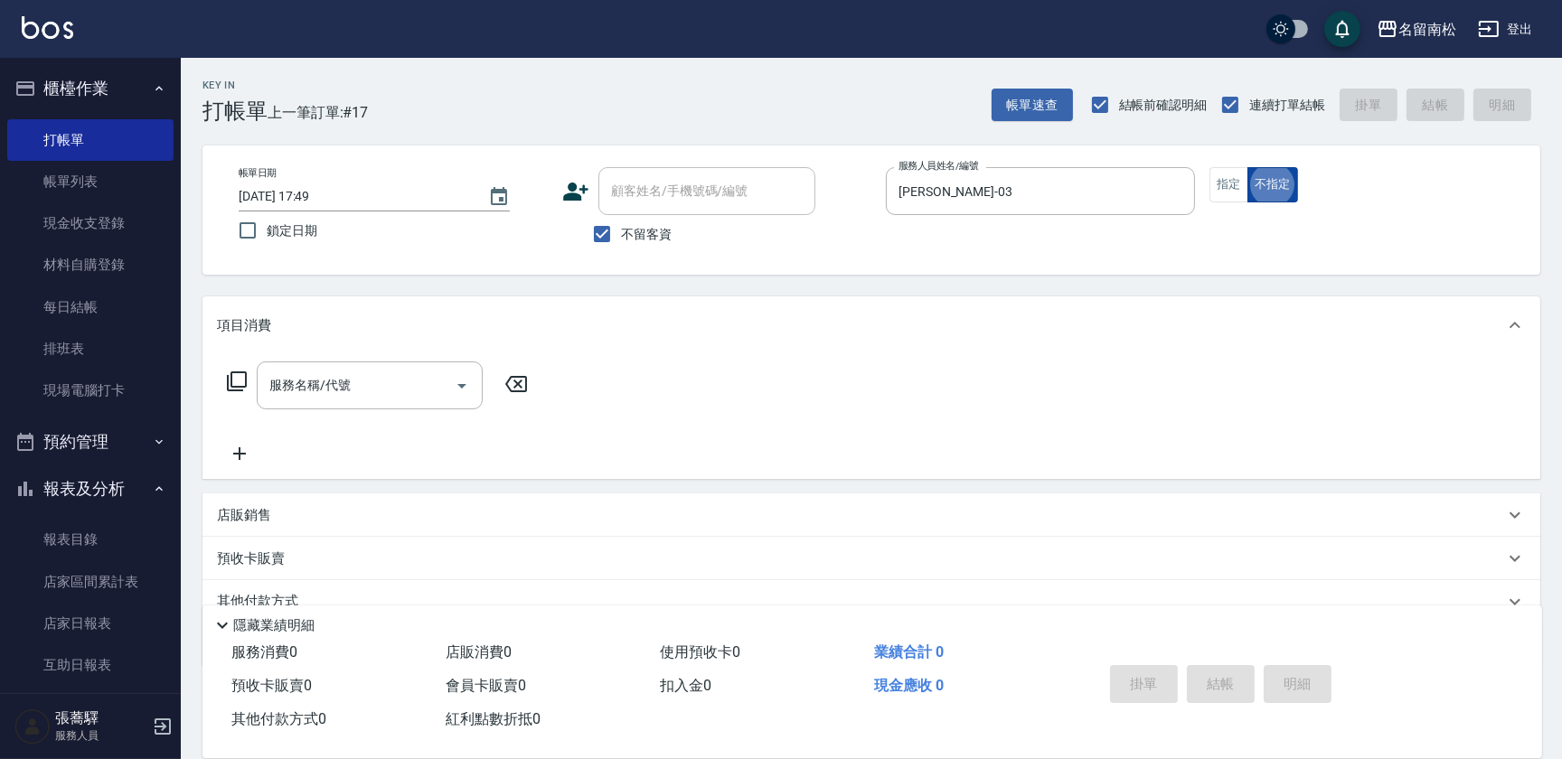
type button "false"
click at [391, 393] on input "服務名稱/代號" at bounding box center [356, 386] width 183 height 32
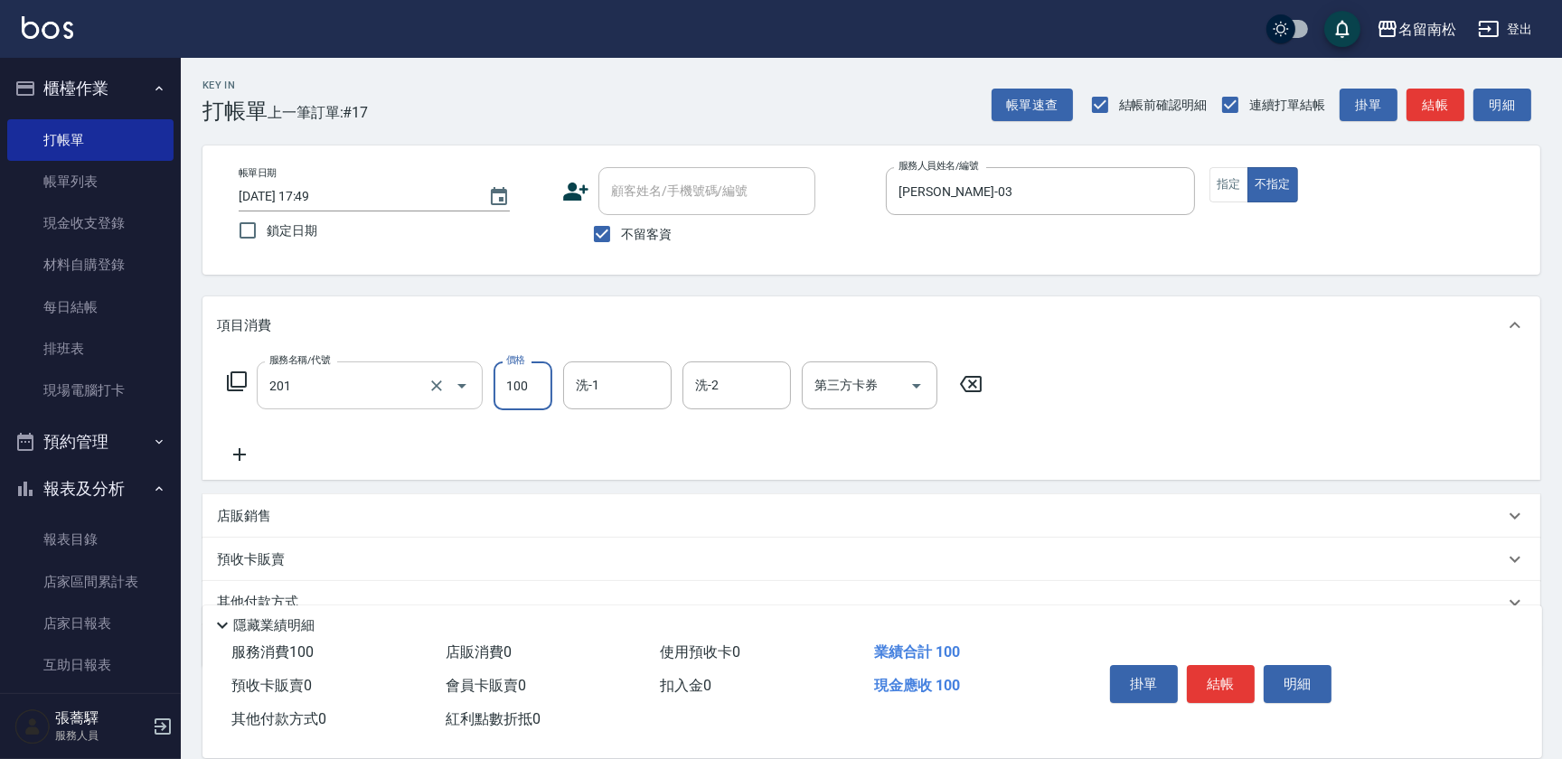
type input "洗髮[100](201)"
type input "[PERSON_NAME]-55"
click at [244, 458] on icon at bounding box center [239, 455] width 45 height 22
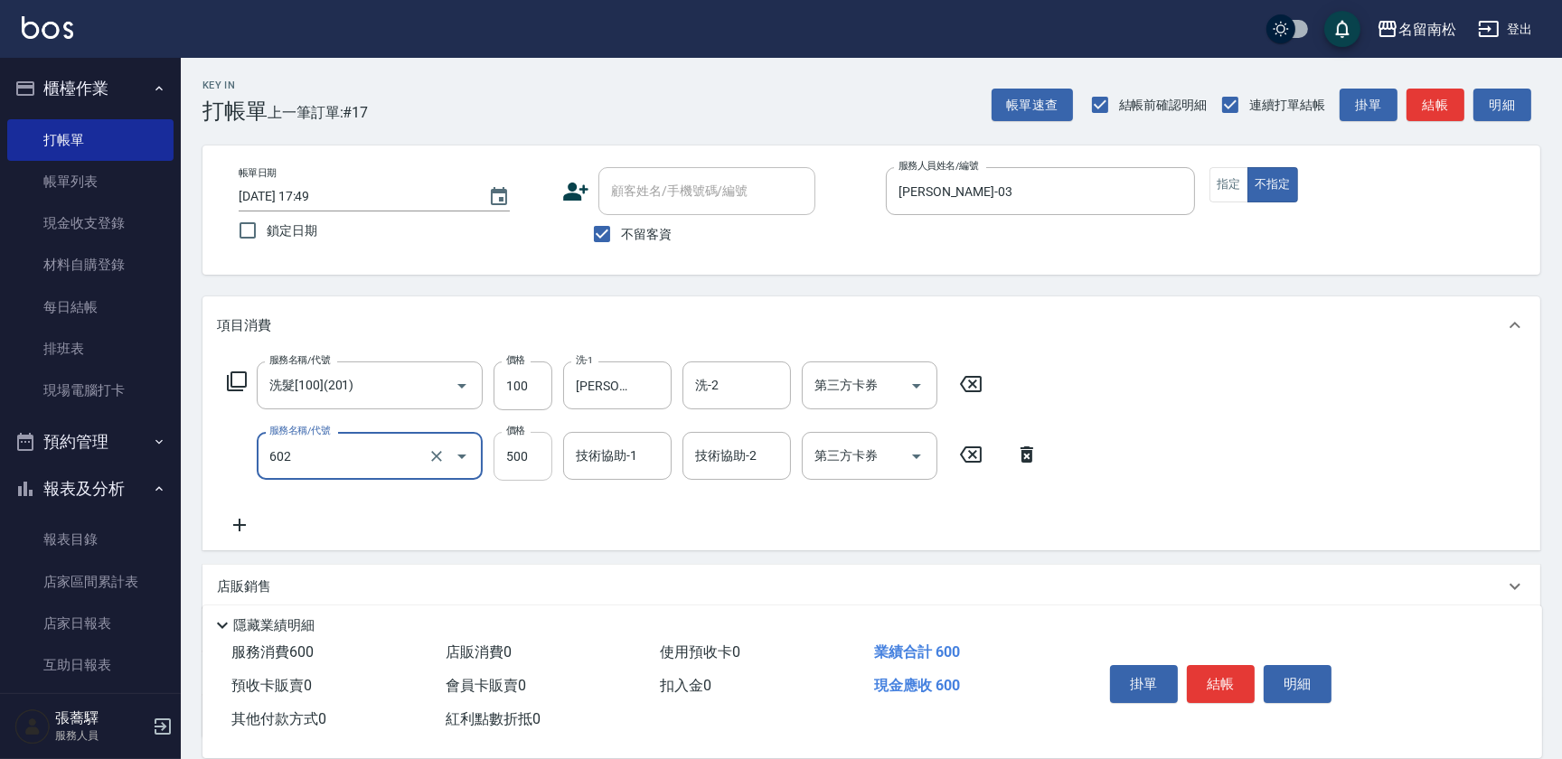
type input "護髮[500](602)"
click at [523, 453] on input "500" at bounding box center [522, 456] width 59 height 49
type input "450"
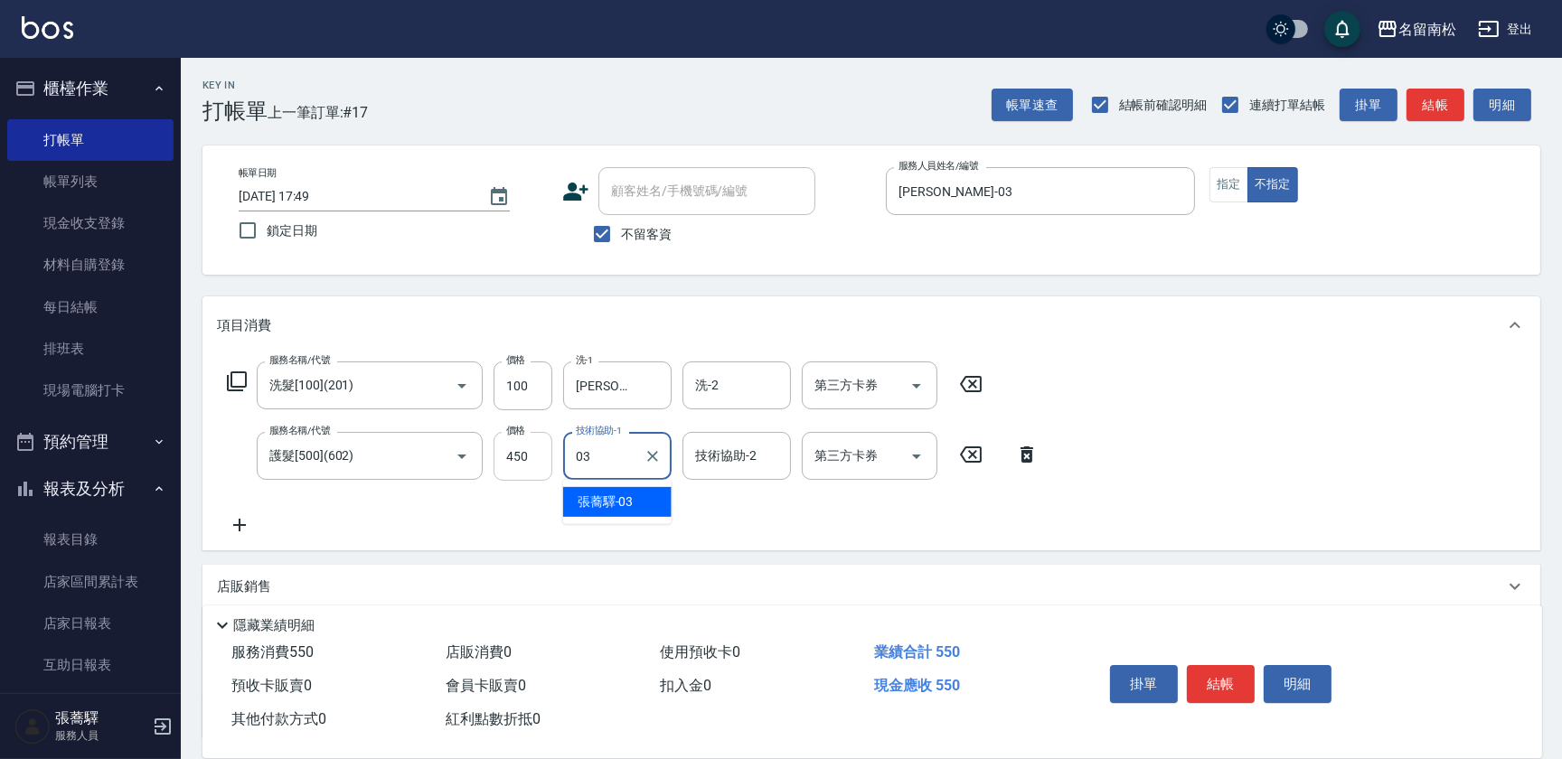
type input "[PERSON_NAME]-03"
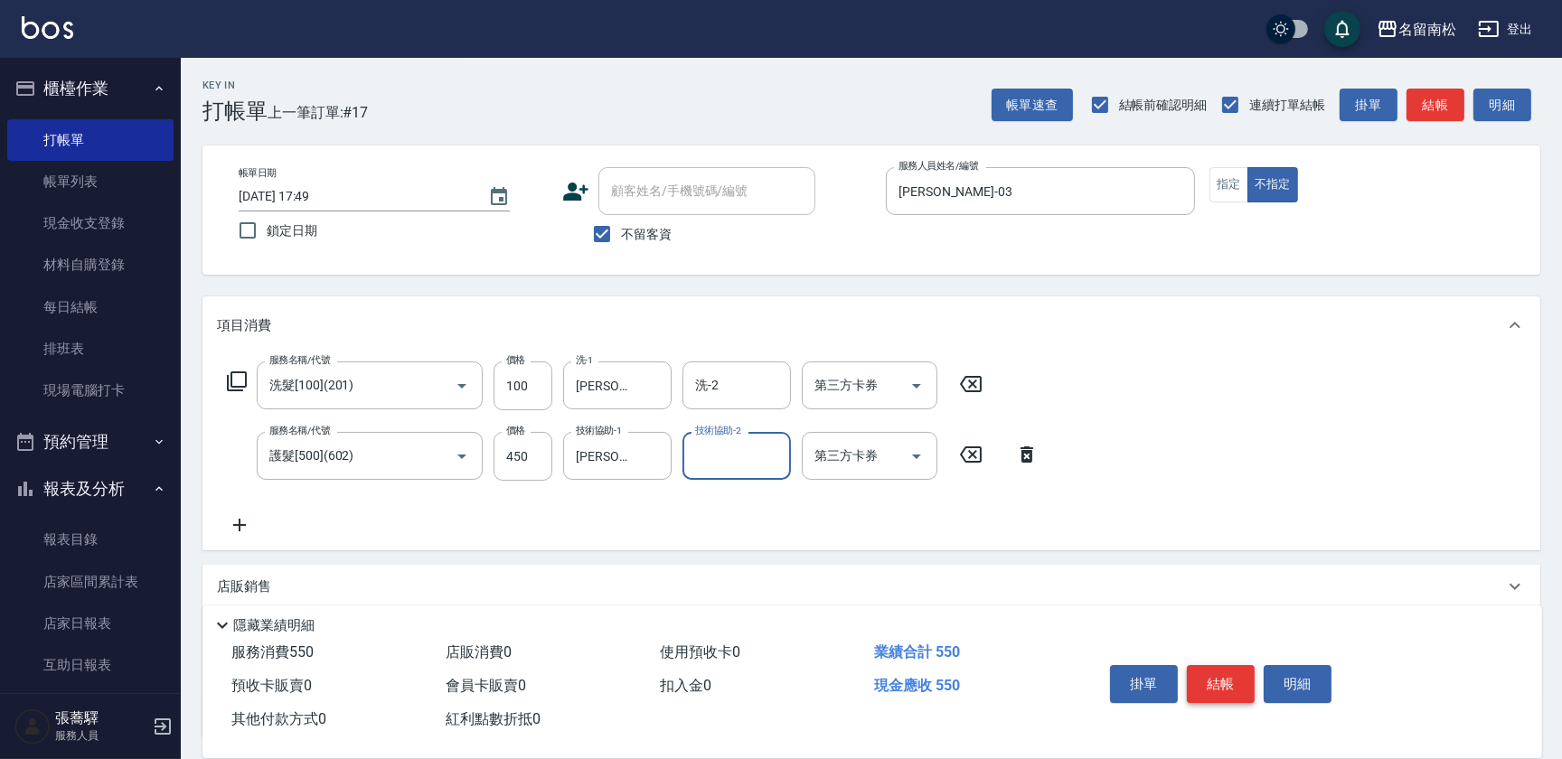
click at [1242, 681] on button "結帳" at bounding box center [1221, 684] width 68 height 38
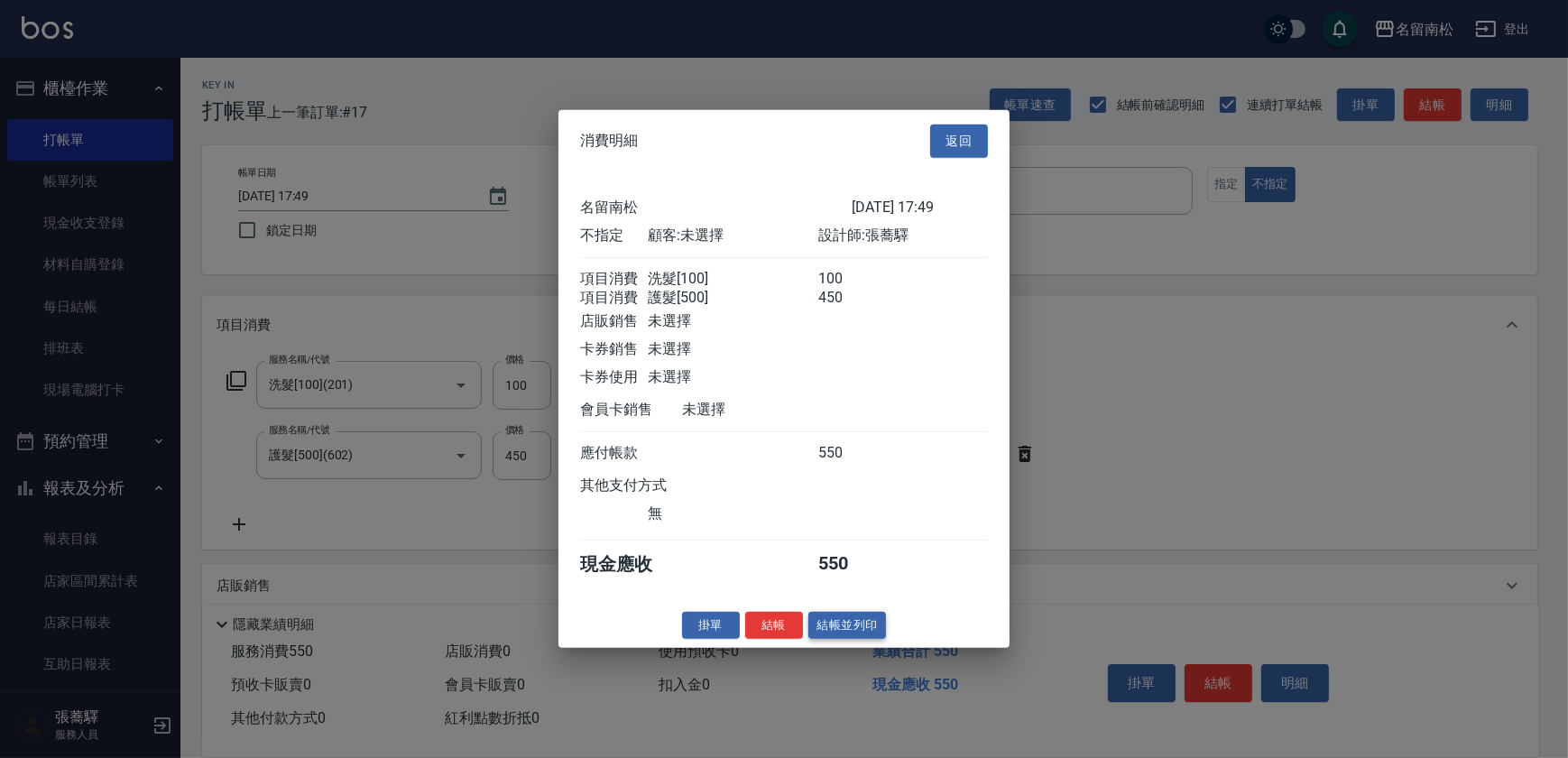
click at [863, 639] on button "結帳並列印" at bounding box center [847, 625] width 79 height 28
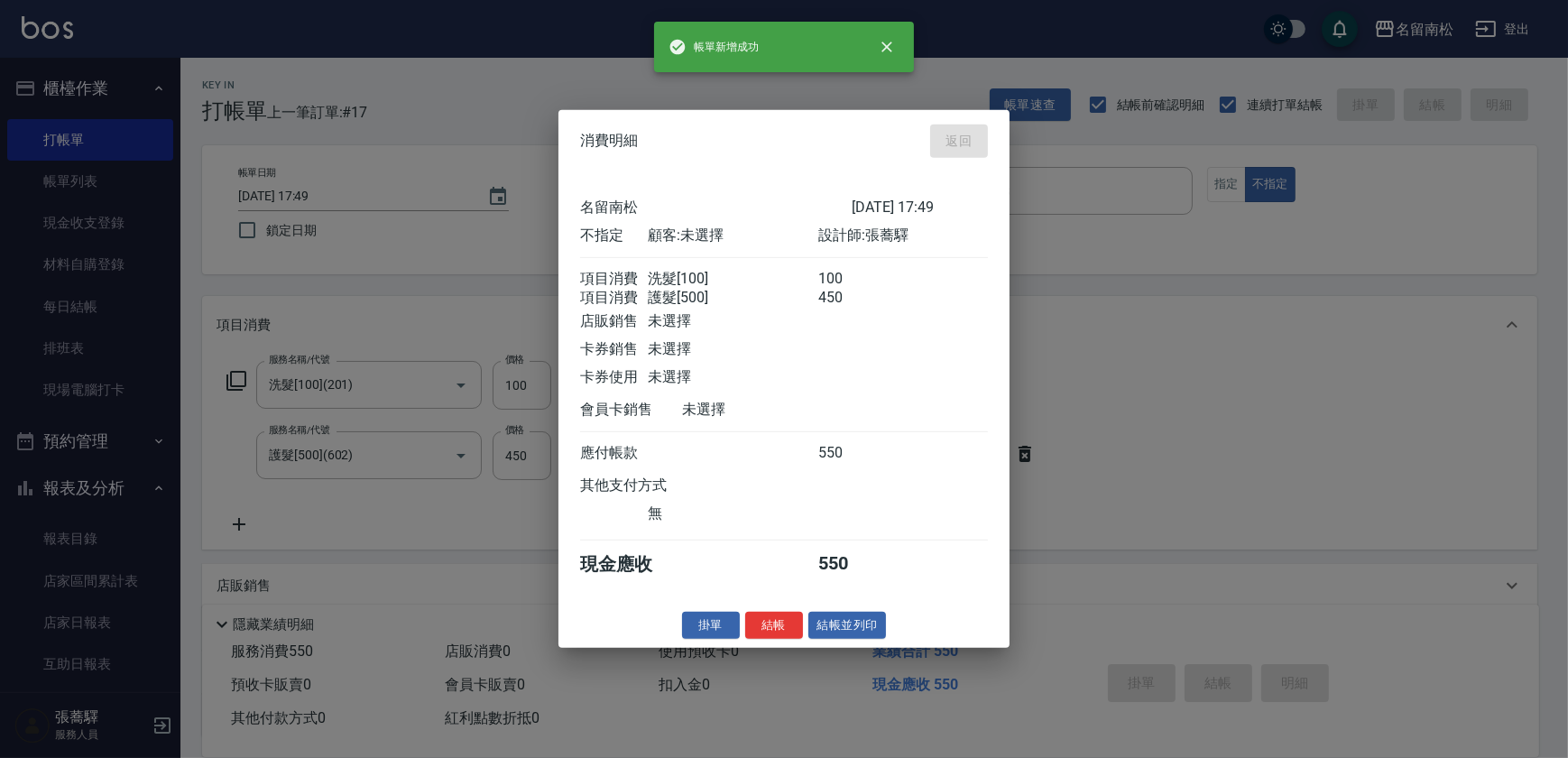
type input "[DATE] 18:08"
